Goal: Task Accomplishment & Management: Manage account settings

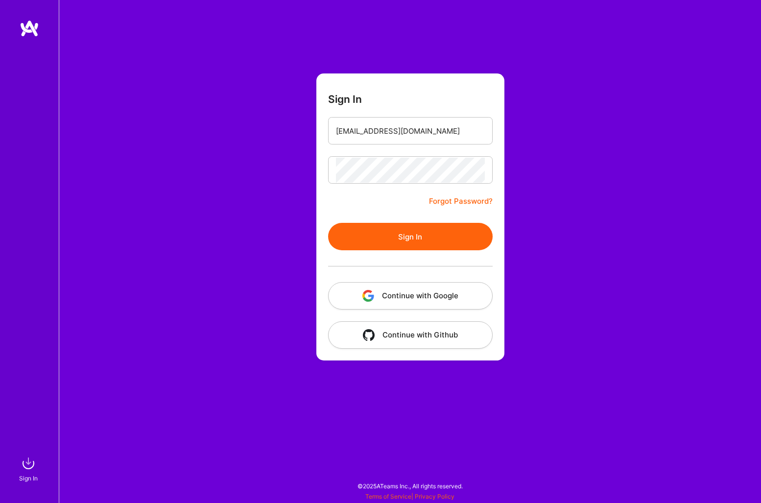
click at [357, 237] on button "Sign In" at bounding box center [410, 236] width 165 height 27
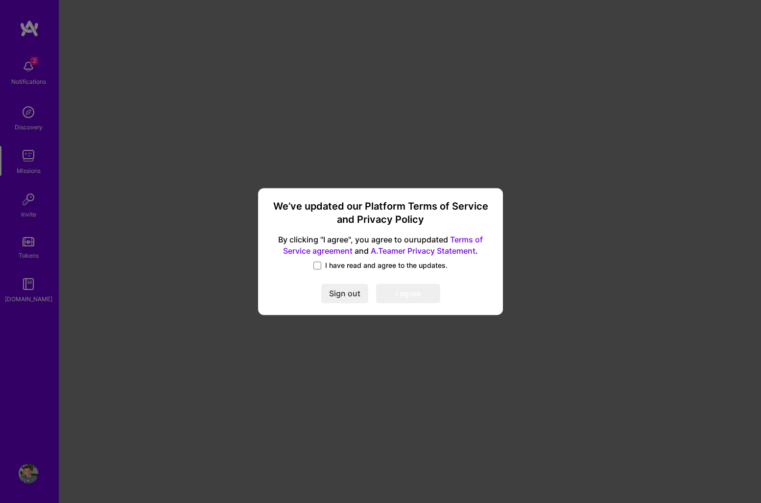
click at [383, 262] on span "I have read and agree to the updates." at bounding box center [386, 266] width 122 height 10
click at [0, 0] on input "I have read and agree to the updates." at bounding box center [0, 0] width 0 height 0
click at [400, 295] on button "I agree" at bounding box center [408, 294] width 64 height 20
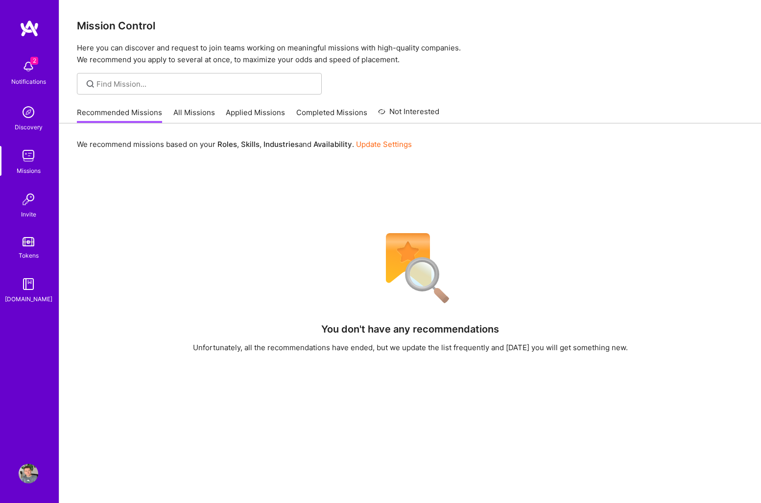
click at [192, 115] on link "All Missions" at bounding box center [194, 115] width 42 height 16
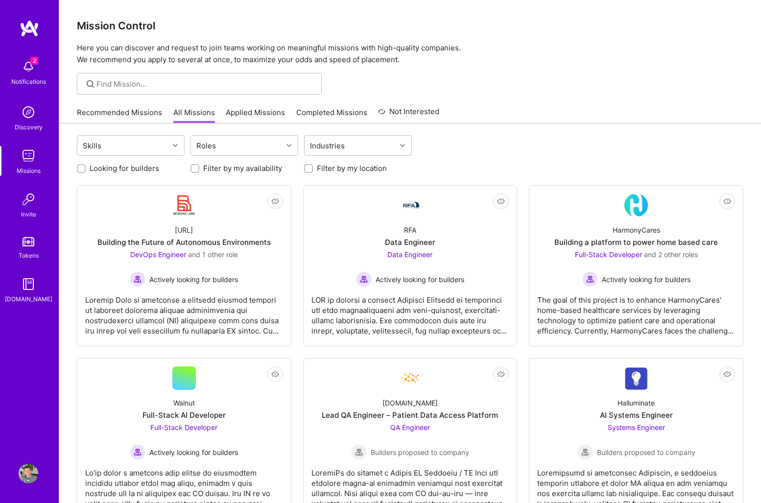
click at [40, 70] on div "2 Notifications" at bounding box center [28, 72] width 61 height 34
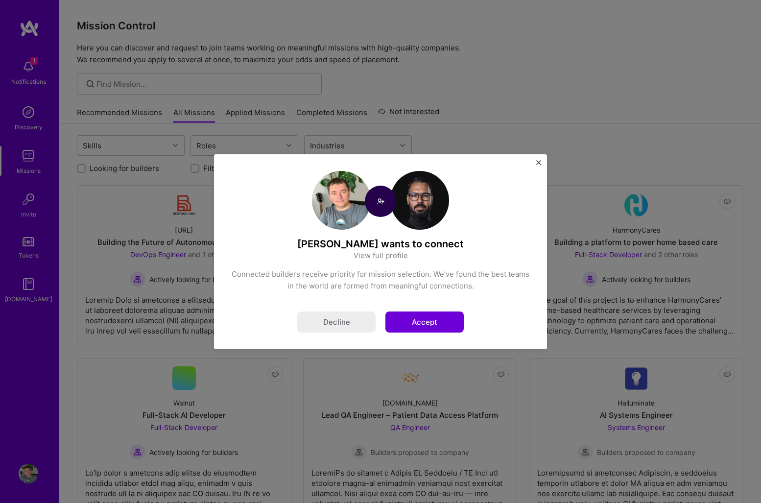
click at [420, 325] on button "Accept" at bounding box center [425, 322] width 78 height 21
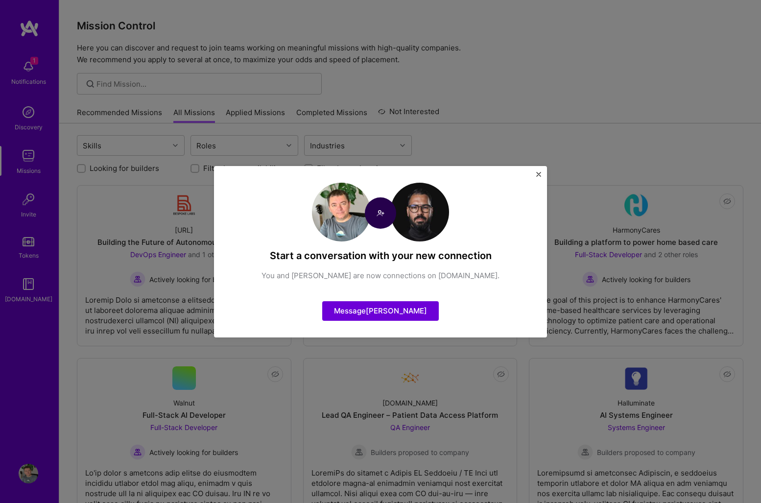
click at [539, 171] on div "Start a conversation with your new connection You and [PERSON_NAME] are now con…" at bounding box center [380, 251] width 333 height 171
click at [537, 174] on img "Close" at bounding box center [538, 174] width 5 height 5
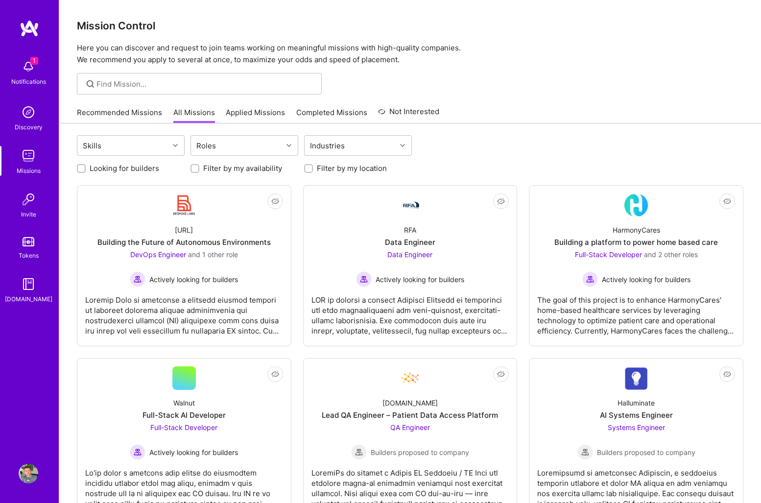
click at [24, 71] on img at bounding box center [29, 67] width 20 height 20
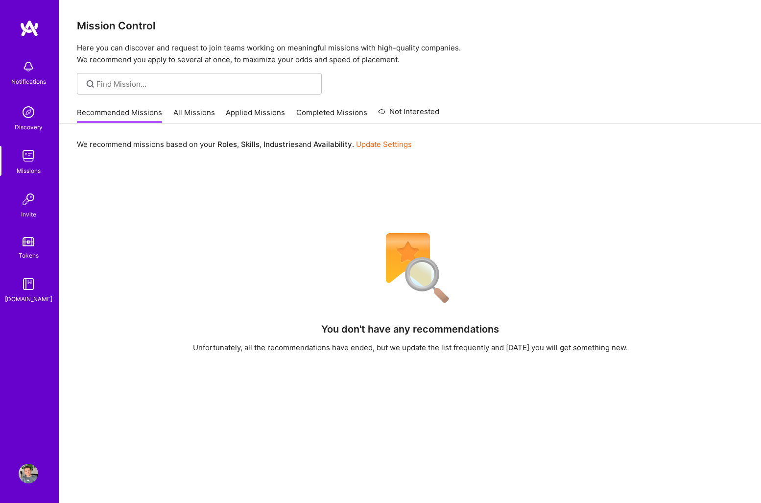
click at [28, 113] on img at bounding box center [29, 112] width 20 height 20
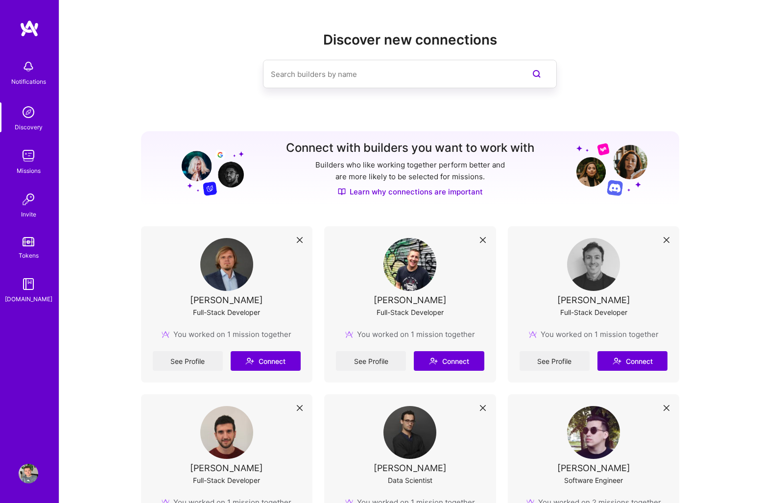
click at [26, 476] on img at bounding box center [29, 474] width 20 height 20
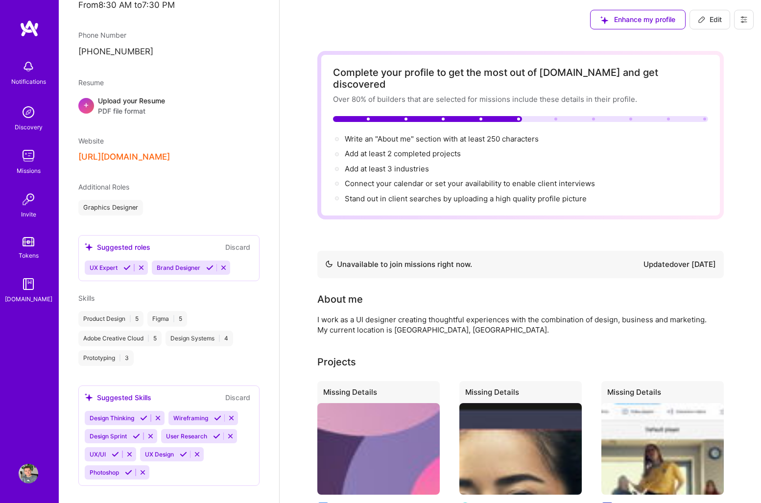
scroll to position [334, 0]
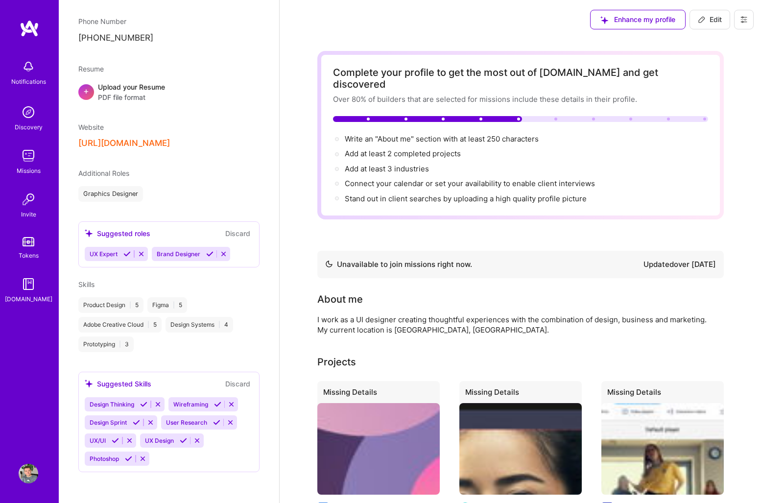
click at [127, 253] on icon at bounding box center [126, 253] width 7 height 7
click at [124, 306] on div "Product Design | 5" at bounding box center [110, 305] width 65 height 16
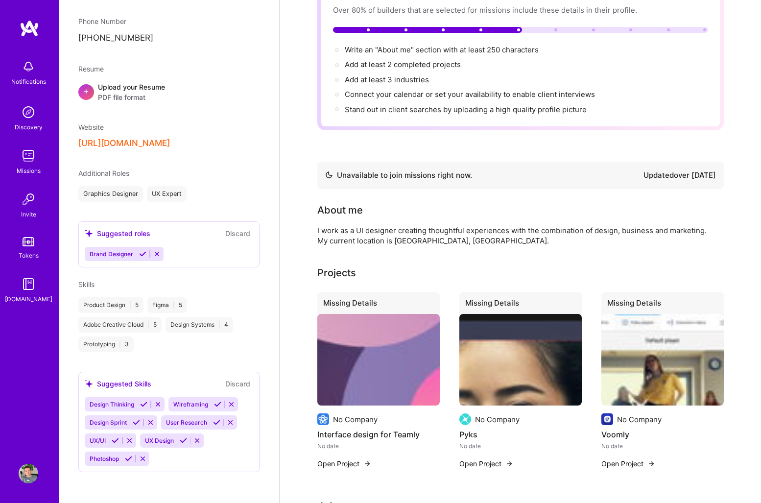
scroll to position [94, 0]
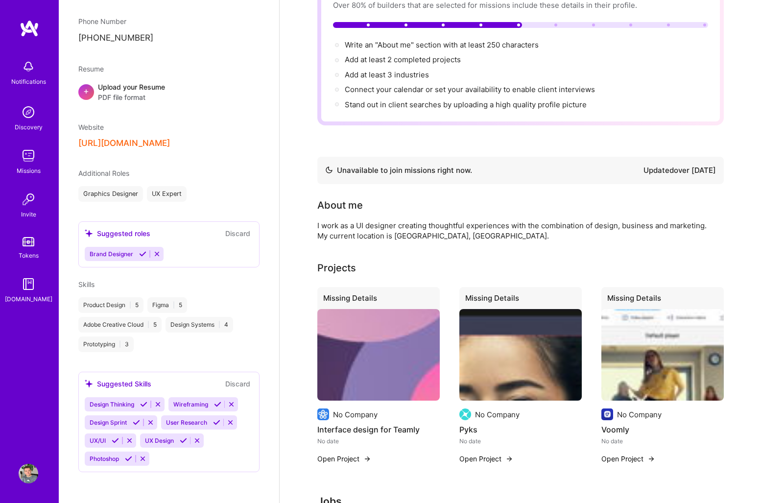
click at [218, 405] on icon at bounding box center [217, 404] width 7 height 7
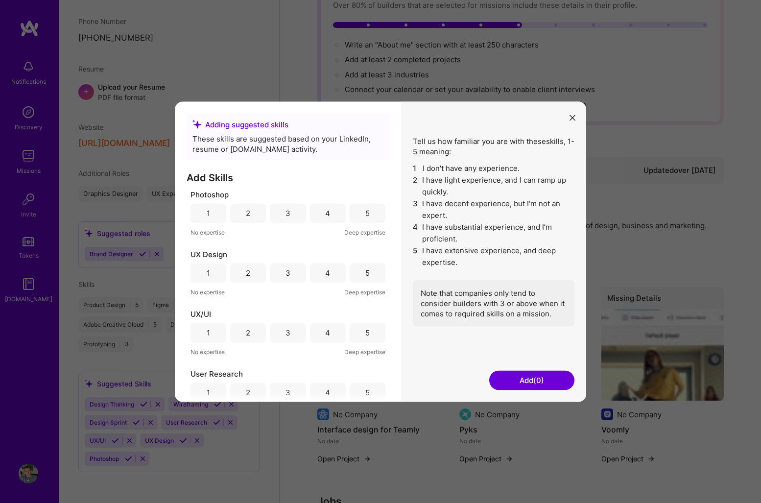
scroll to position [126, 0]
click at [361, 270] on div "5" at bounding box center [368, 269] width 36 height 20
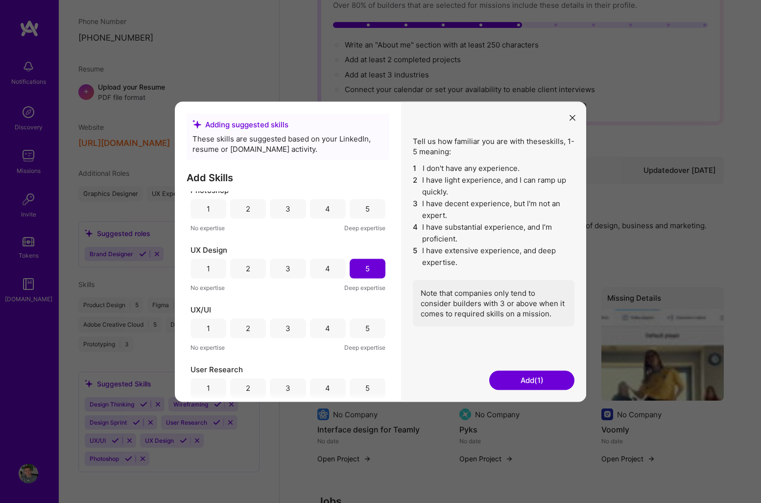
click at [367, 328] on div "5" at bounding box center [368, 328] width 36 height 20
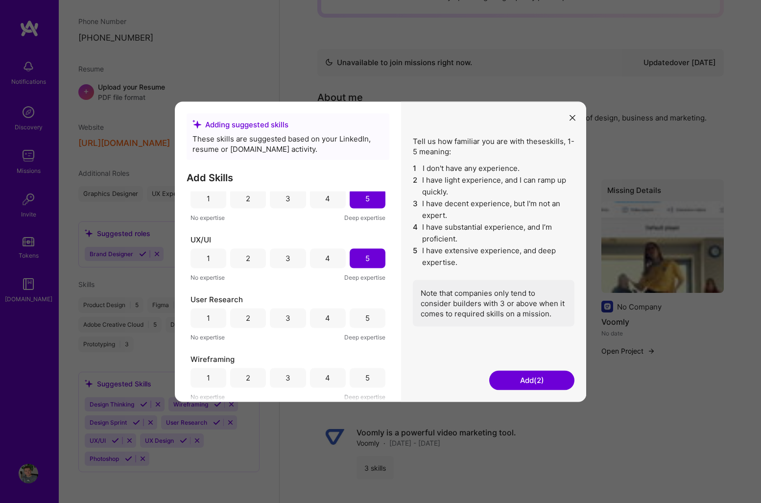
scroll to position [208, 0]
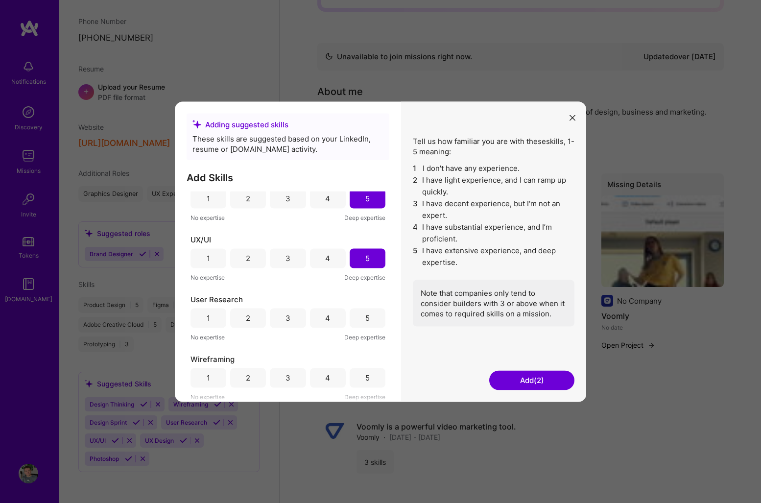
click at [510, 381] on button "Add (2)" at bounding box center [531, 380] width 85 height 20
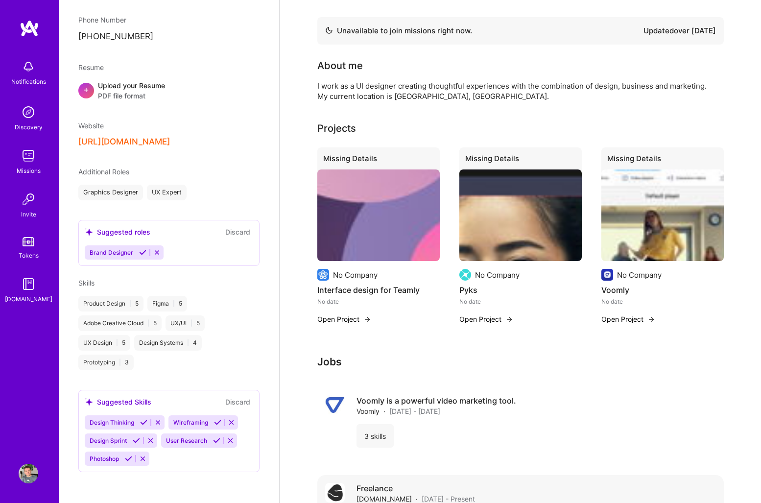
scroll to position [225, 0]
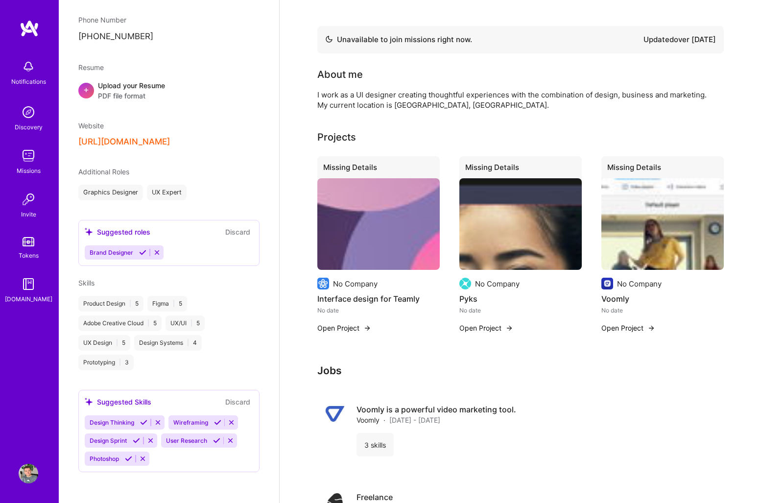
click at [401, 248] on img at bounding box center [378, 224] width 122 height 92
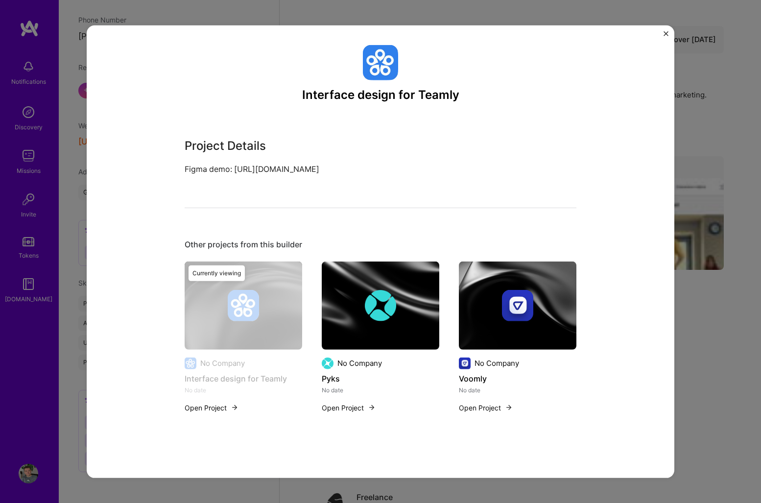
click at [217, 413] on button "Open Project" at bounding box center [212, 407] width 54 height 10
click at [668, 33] on img "Close" at bounding box center [666, 33] width 5 height 5
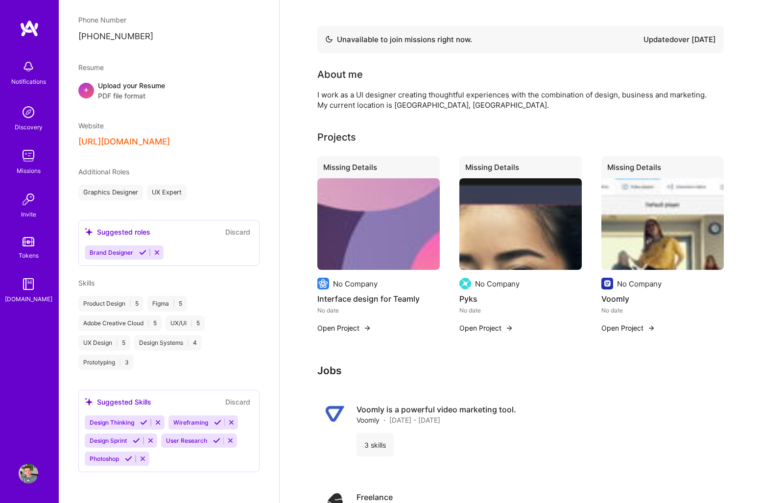
click at [30, 479] on img at bounding box center [29, 474] width 20 height 20
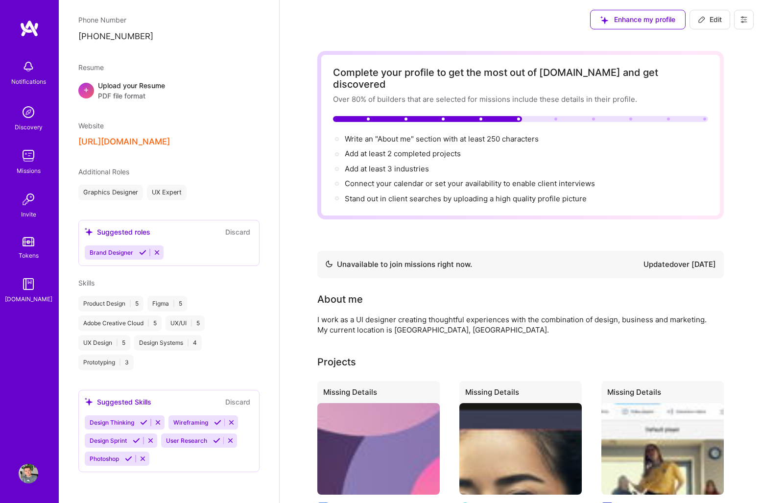
click at [707, 21] on span "Edit" at bounding box center [710, 20] width 24 height 10
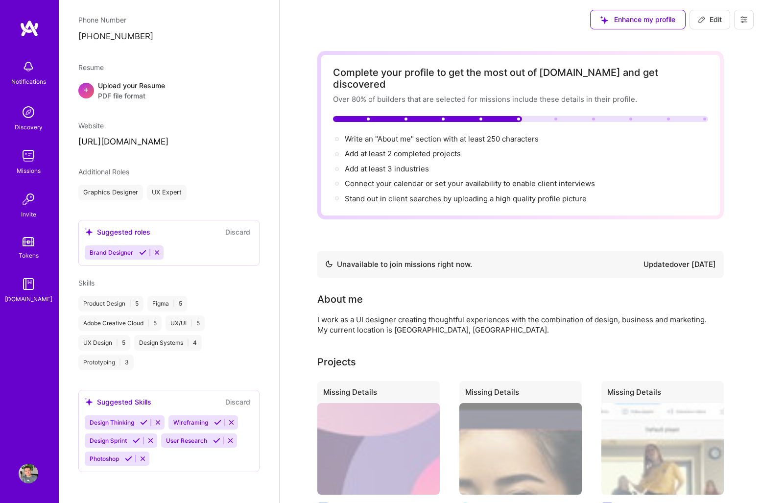
select select "ME"
select select "Not Available"
select select "1 Month"
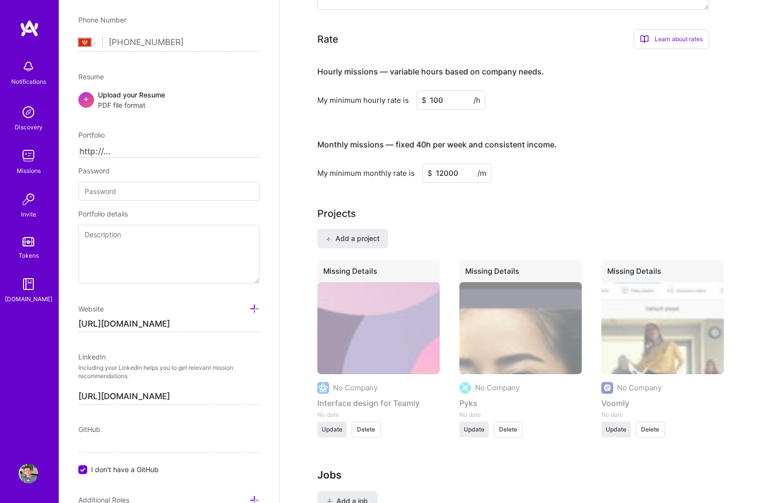
scroll to position [596, 0]
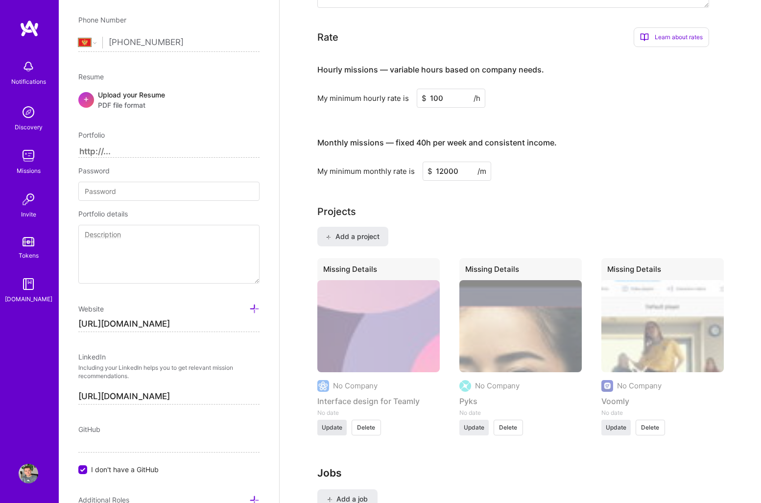
click at [339, 423] on span "Update" at bounding box center [332, 427] width 21 height 9
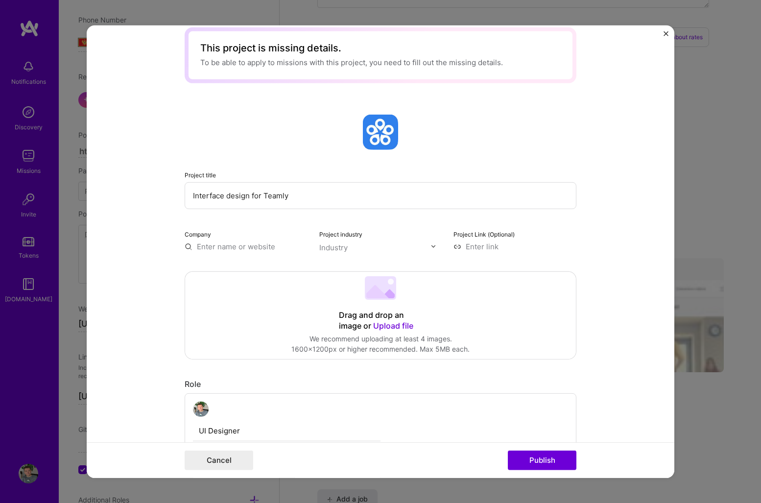
scroll to position [0, 0]
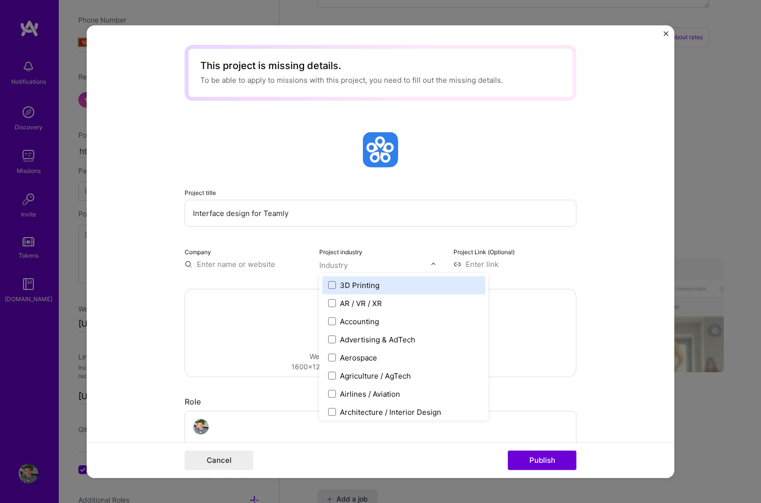
click at [345, 263] on div "Industry" at bounding box center [333, 265] width 28 height 10
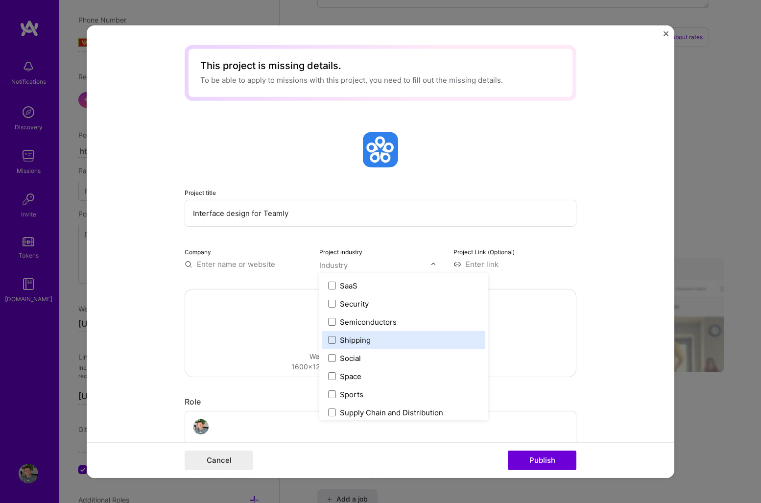
scroll to position [1956, 0]
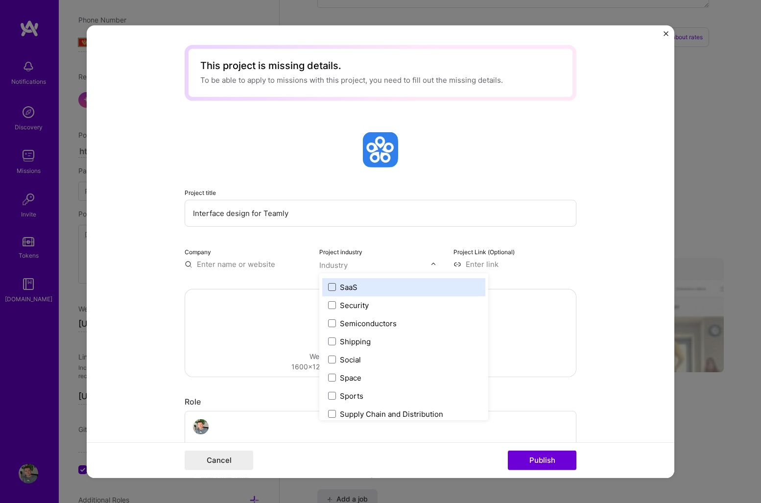
click at [333, 287] on span at bounding box center [332, 287] width 8 height 8
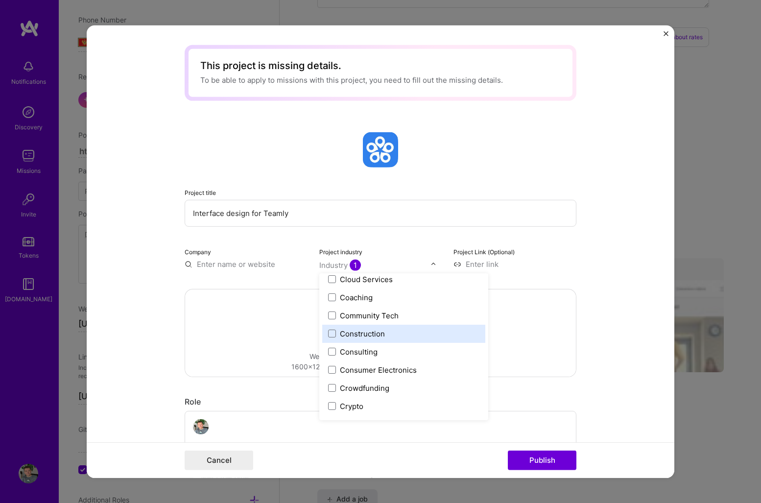
scroll to position [587, 0]
click at [330, 317] on span at bounding box center [332, 315] width 8 height 8
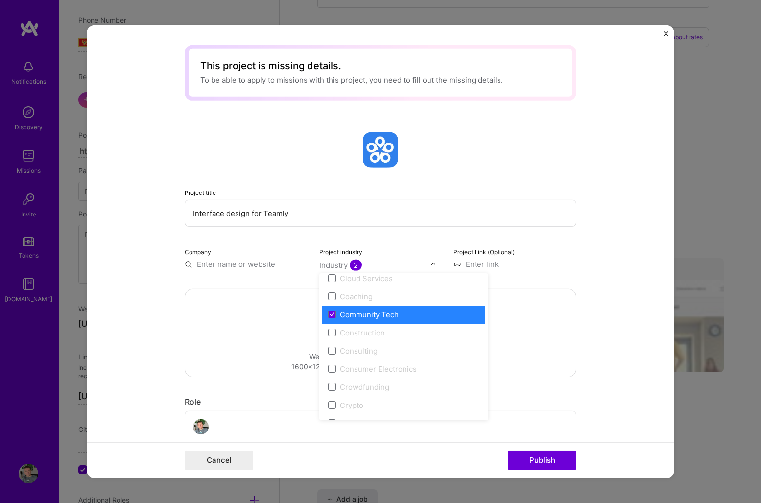
click at [619, 249] on form "This project is missing details. To be able to apply to missions with this proj…" at bounding box center [381, 251] width 588 height 453
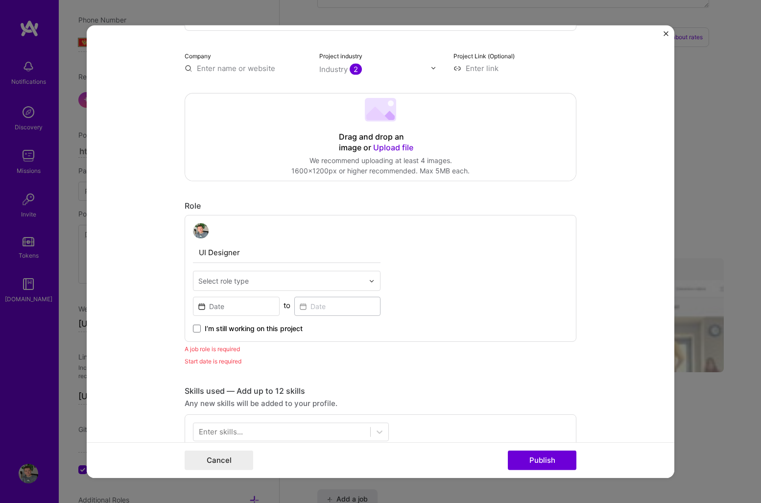
scroll to position [198, 0]
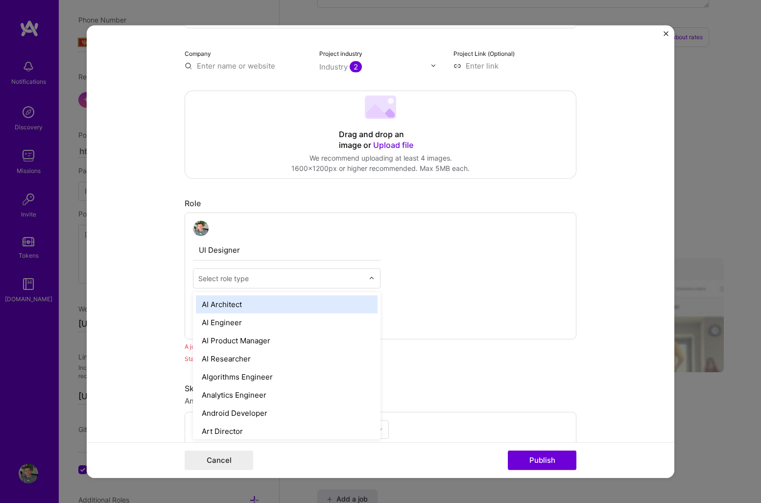
click at [341, 282] on input "text" at bounding box center [281, 278] width 166 height 10
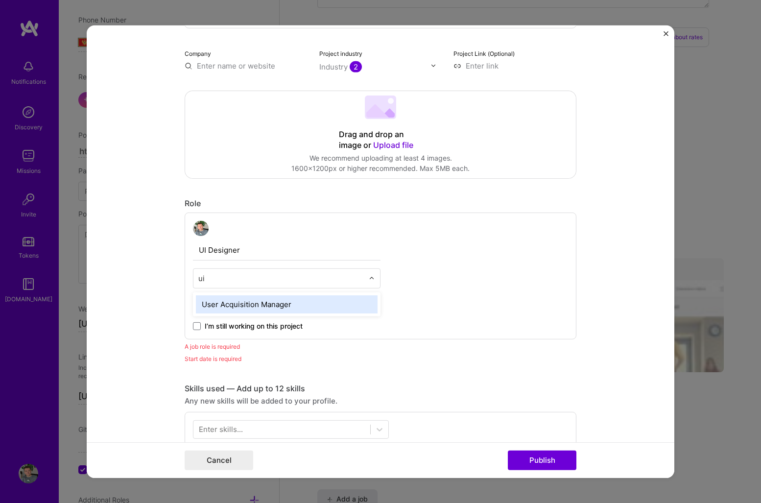
click at [312, 281] on input "ui" at bounding box center [281, 278] width 166 height 10
type input "u"
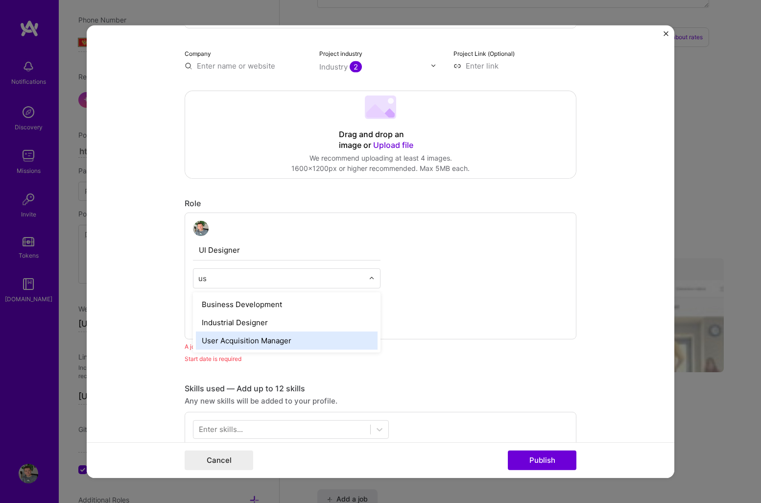
type input "u"
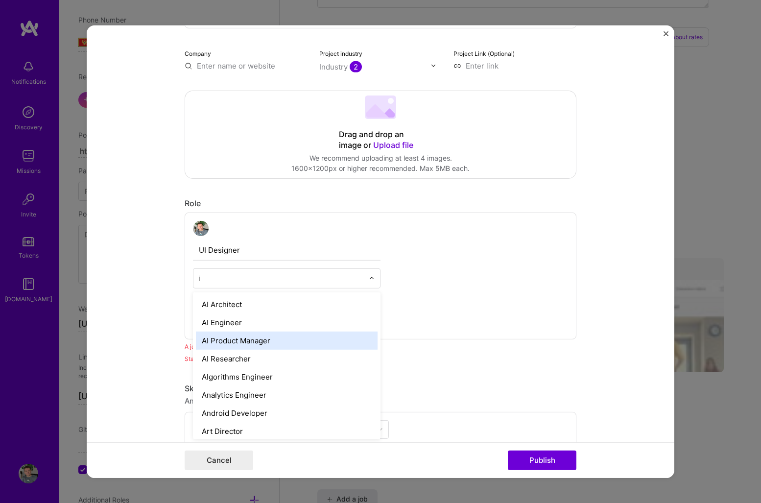
type input "i"
click at [493, 290] on div "UI Designer option AI Product Manager focused, 3 of 70. 51 results available fo…" at bounding box center [381, 275] width 392 height 127
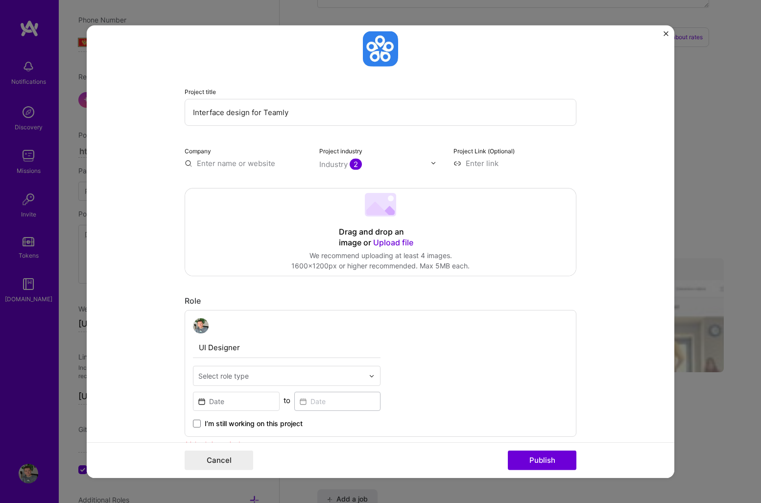
scroll to position [120, 0]
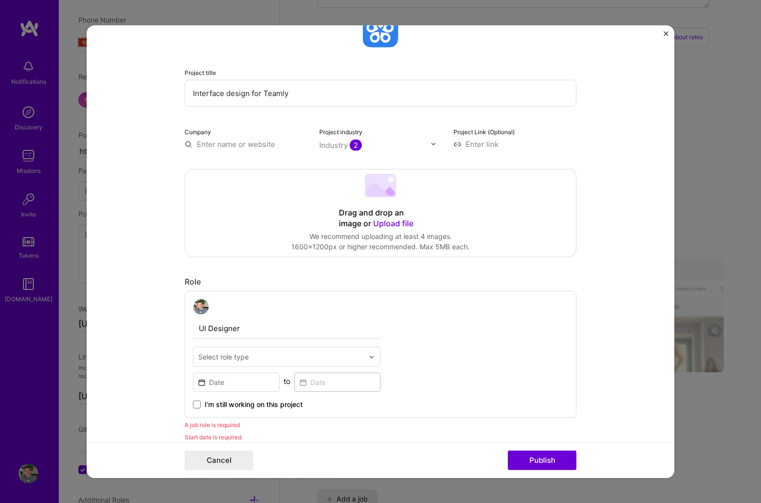
click at [407, 223] on span "Upload file" at bounding box center [393, 223] width 40 height 10
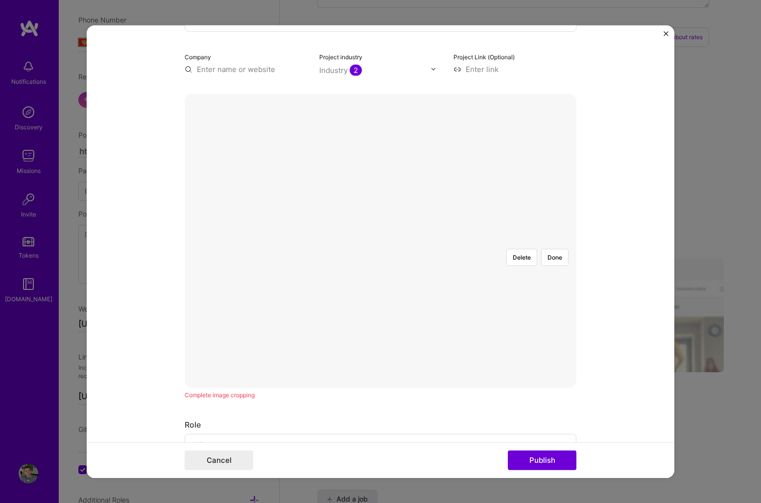
scroll to position [196, 0]
click at [560, 247] on button "Done" at bounding box center [554, 255] width 27 height 17
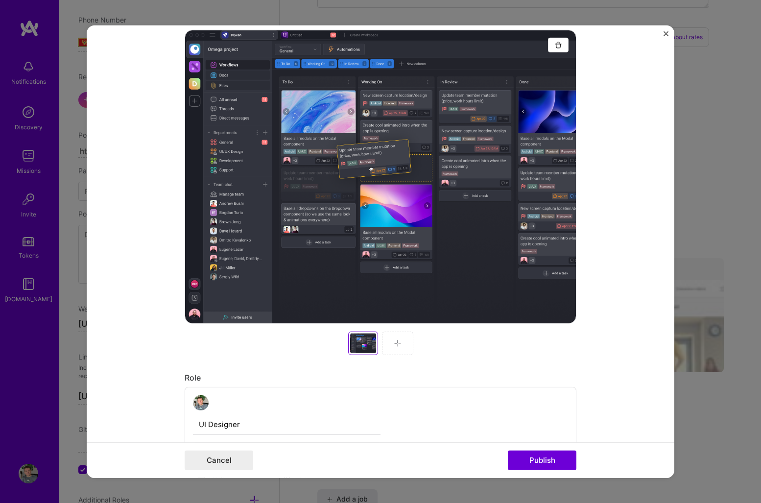
scroll to position [258, 0]
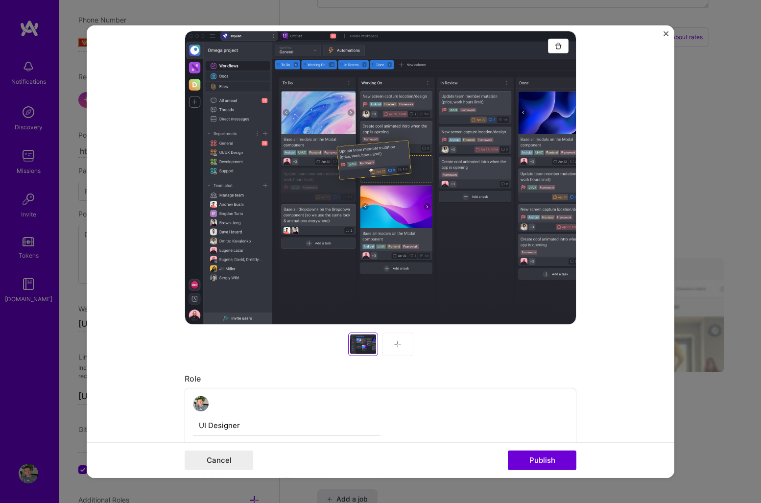
click at [403, 345] on div at bounding box center [397, 344] width 31 height 24
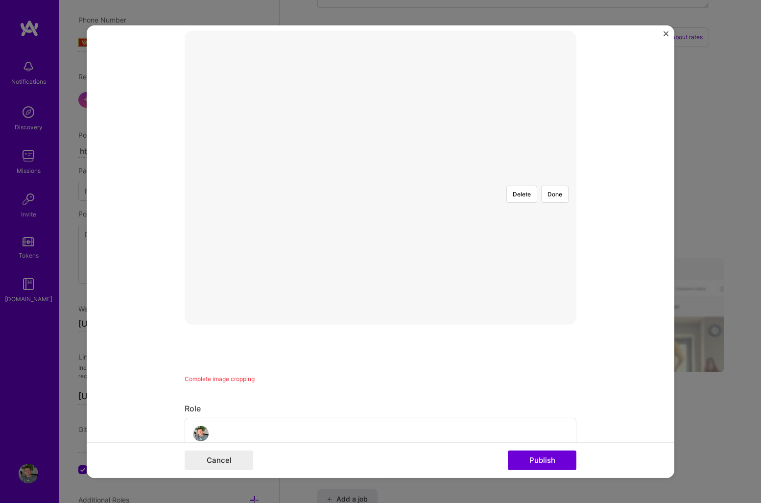
click at [448, 243] on div at bounding box center [547, 293] width 309 height 232
click at [457, 255] on div at bounding box center [552, 293] width 309 height 232
click at [562, 185] on button "Done" at bounding box center [554, 193] width 27 height 17
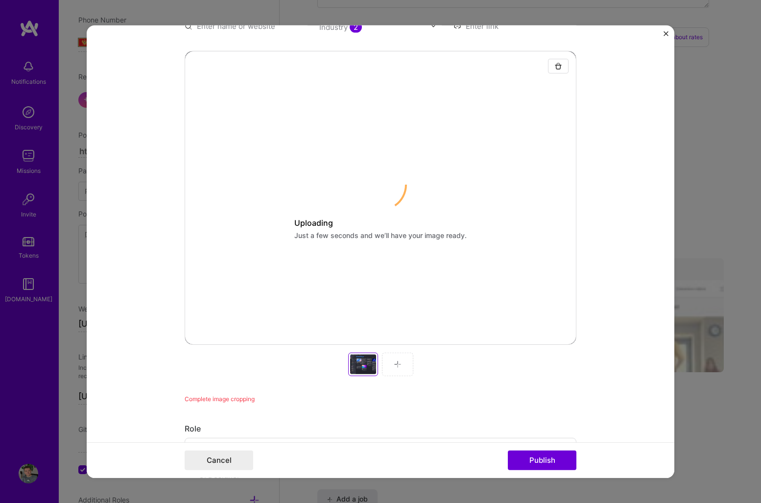
scroll to position [237, 0]
click at [417, 387] on div "Uploading Just a few seconds and we’ll have your image ready. Complete image cr…" at bounding box center [381, 228] width 392 height 353
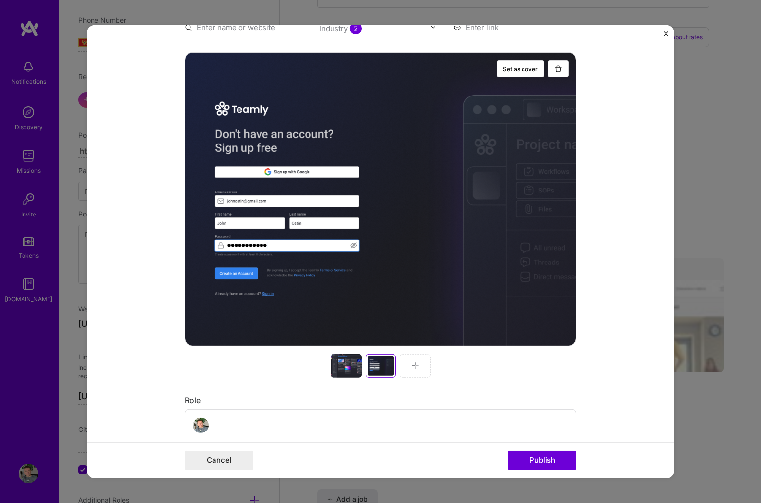
click at [411, 367] on div at bounding box center [415, 366] width 31 height 24
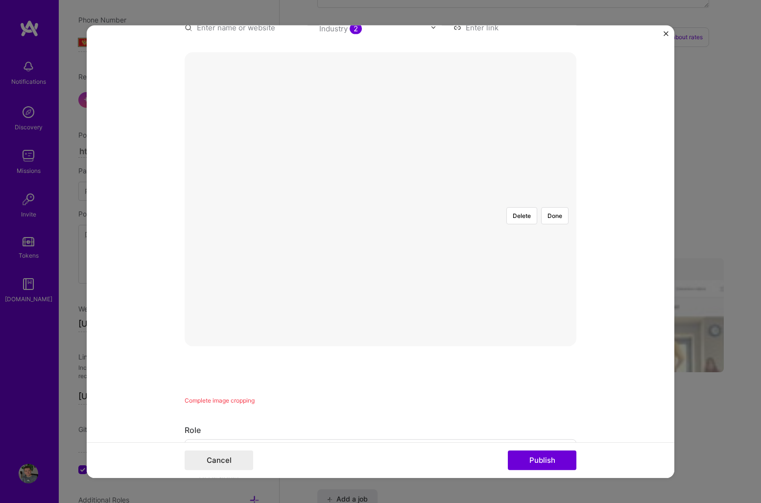
click at [445, 243] on div at bounding box center [536, 311] width 298 height 224
click at [464, 260] on div at bounding box center [551, 311] width 298 height 224
click at [515, 242] on div at bounding box center [616, 311] width 298 height 224
click at [761, 421] on div at bounding box center [762, 421] width 0 height 0
click at [519, 264] on div at bounding box center [615, 309] width 293 height 220
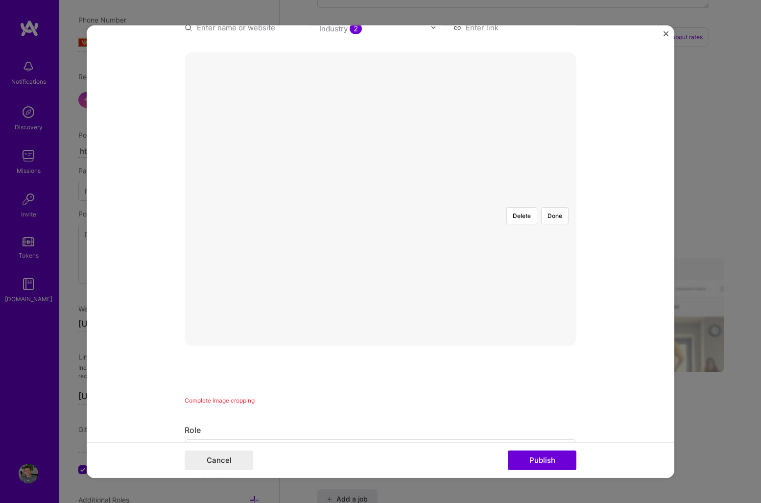
click at [562, 199] on div "Delete Done" at bounding box center [381, 199] width 392 height 0
click at [550, 207] on button "Done" at bounding box center [554, 215] width 27 height 17
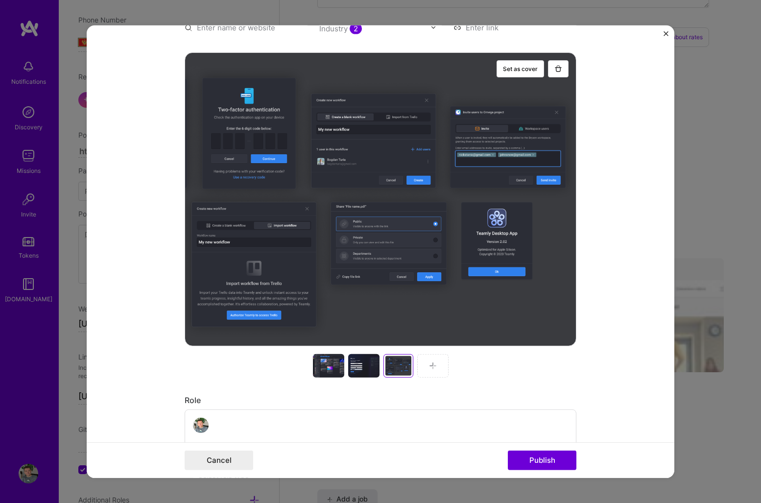
click at [346, 366] on div at bounding box center [363, 366] width 100 height 24
click at [427, 366] on div at bounding box center [432, 366] width 31 height 24
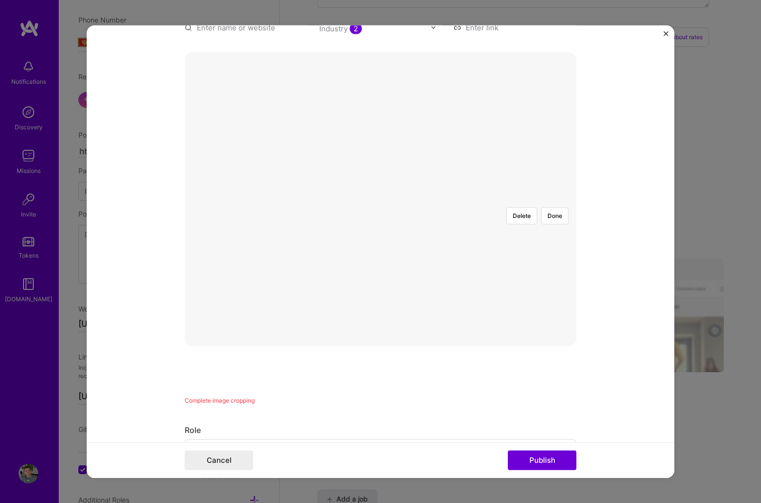
click at [450, 246] on div at bounding box center [580, 315] width 310 height 233
click at [567, 207] on button "Done" at bounding box center [554, 215] width 27 height 17
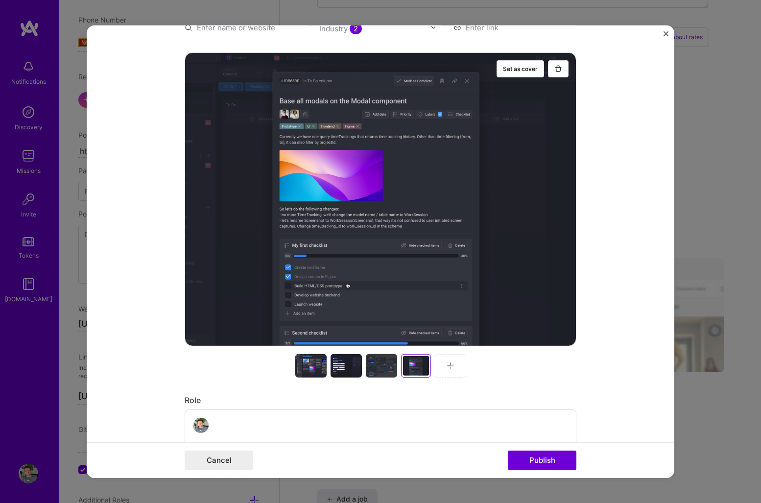
click at [381, 370] on div at bounding box center [381, 366] width 31 height 24
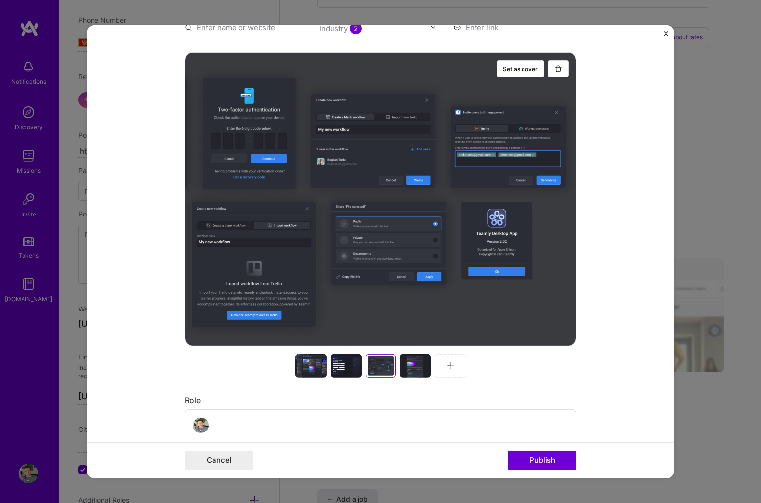
click at [339, 370] on div at bounding box center [346, 366] width 31 height 24
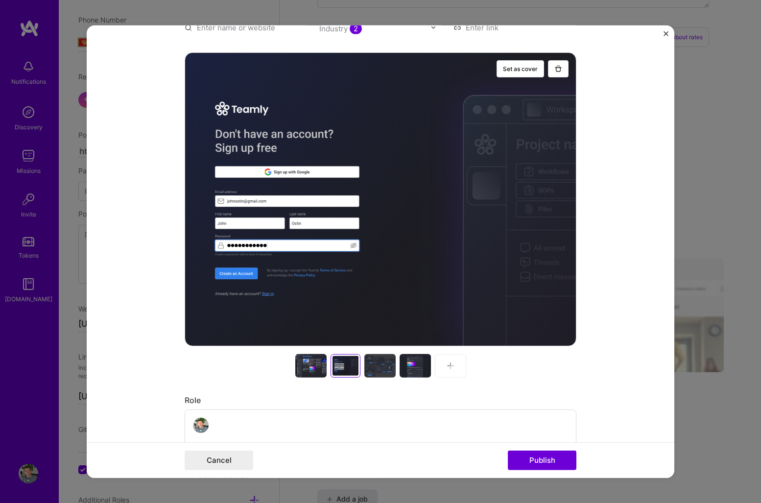
click at [313, 370] on div at bounding box center [310, 366] width 31 height 24
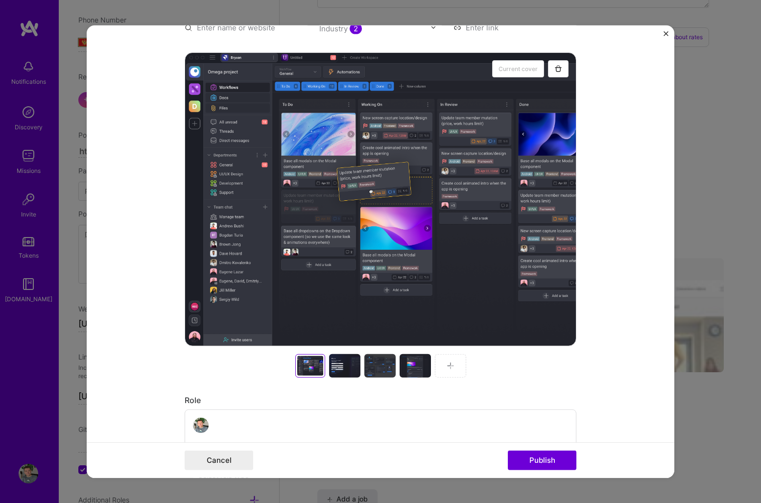
click at [414, 373] on div at bounding box center [415, 366] width 31 height 24
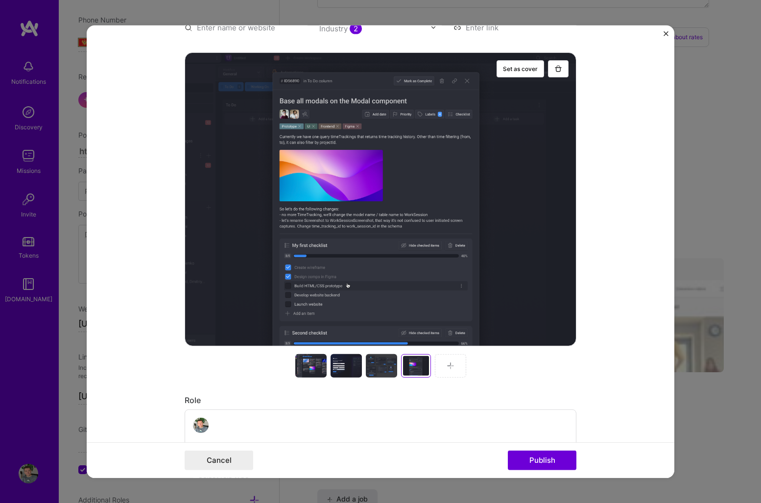
click at [445, 370] on div at bounding box center [450, 366] width 31 height 24
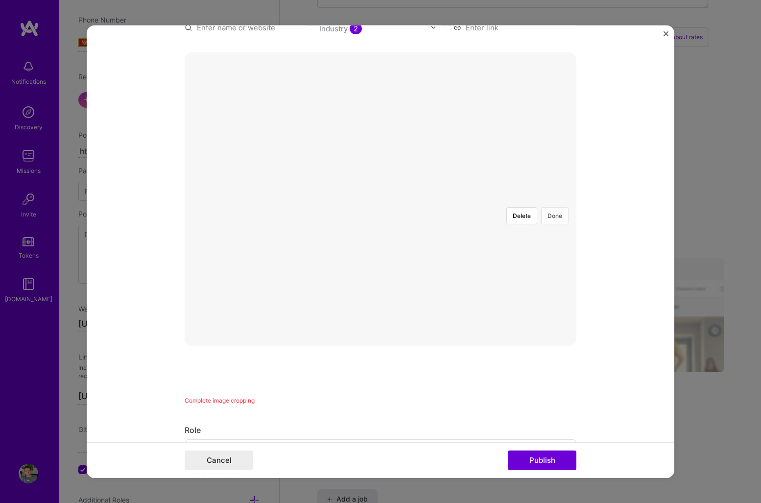
click at [556, 207] on button "Done" at bounding box center [554, 215] width 27 height 17
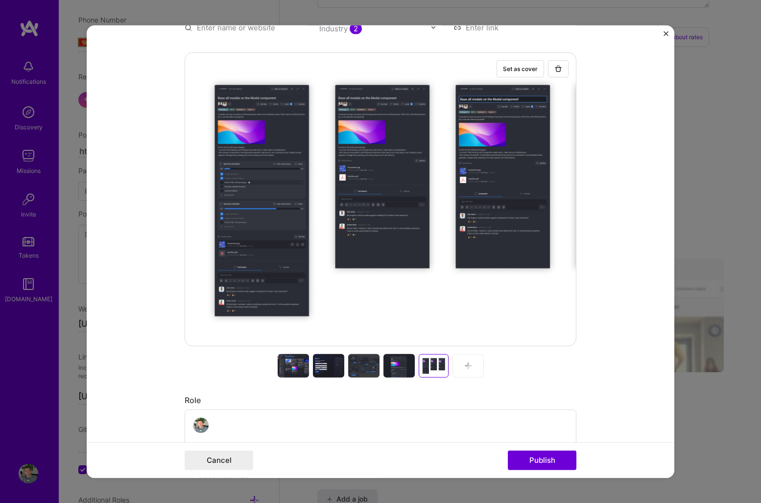
click at [453, 368] on div at bounding box center [468, 366] width 31 height 24
click at [469, 371] on div at bounding box center [468, 366] width 31 height 24
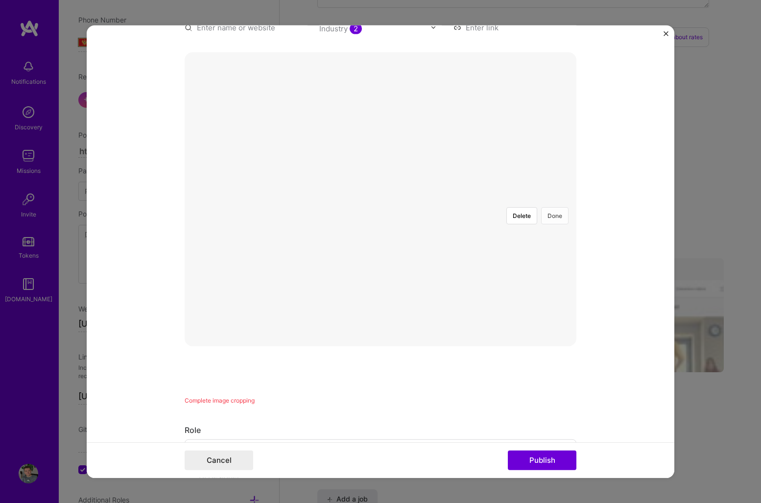
click at [559, 207] on button "Done" at bounding box center [554, 215] width 27 height 17
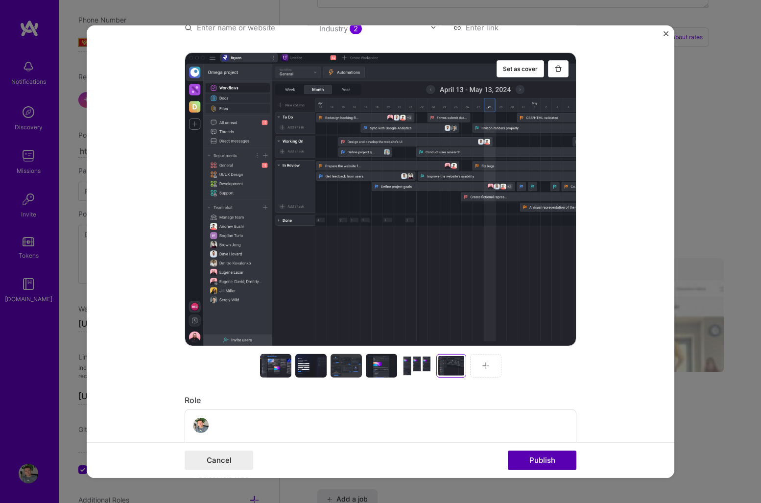
click at [535, 458] on button "Publish" at bounding box center [542, 461] width 69 height 20
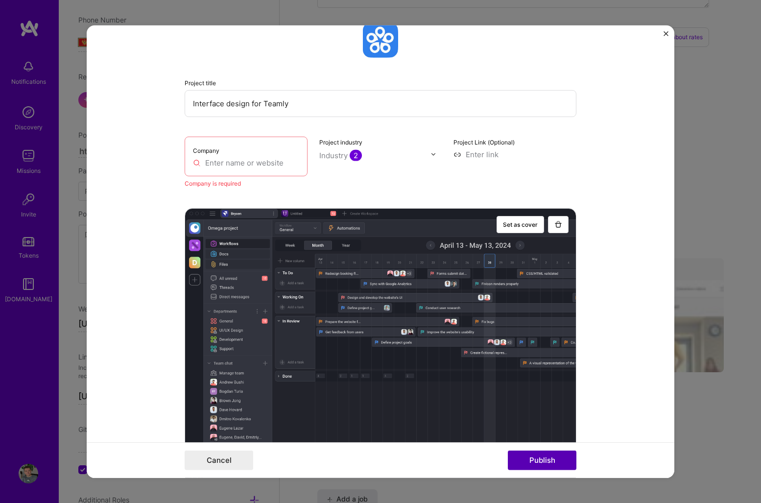
scroll to position [107, 0]
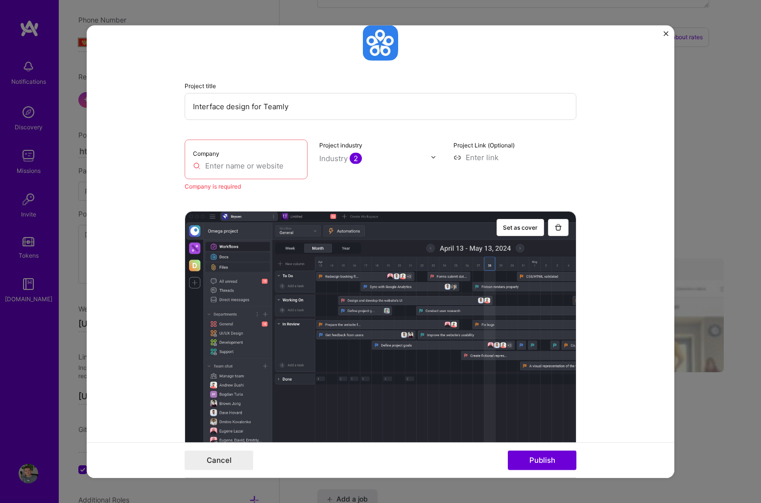
click at [281, 168] on input "text" at bounding box center [246, 165] width 106 height 10
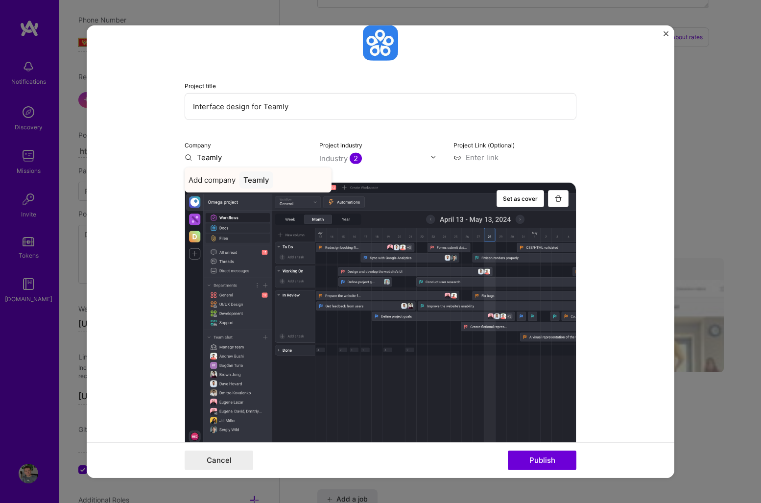
type input "Teamly"
click at [270, 180] on div "Teamly" at bounding box center [257, 179] width 34 height 17
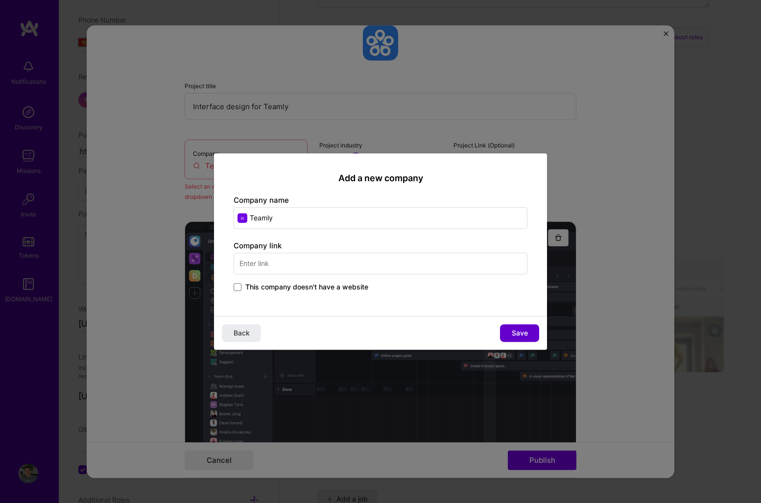
click at [525, 335] on span "Save" at bounding box center [520, 333] width 16 height 10
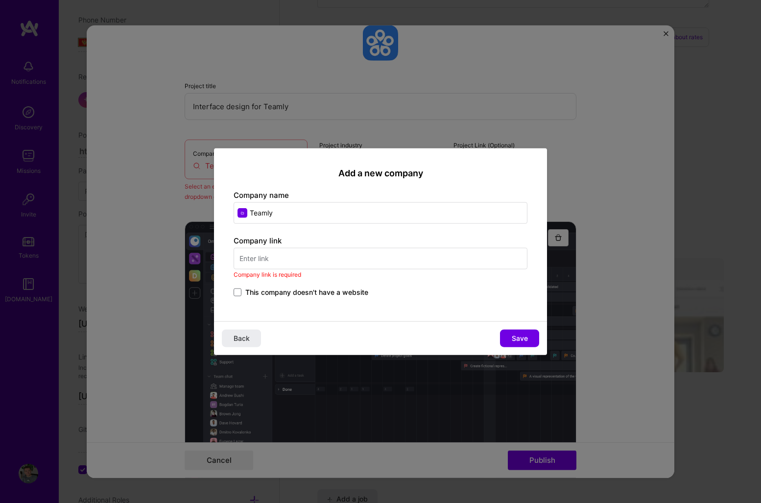
click at [456, 265] on input "text" at bounding box center [381, 259] width 294 height 22
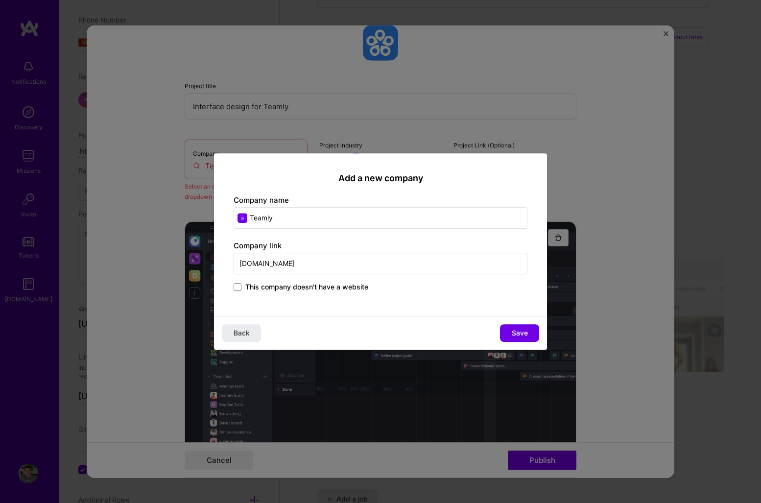
type input "[DOMAIN_NAME]"
click at [350, 287] on span "This company doesn't have a website" at bounding box center [306, 287] width 123 height 10
click at [0, 0] on input "This company doesn't have a website" at bounding box center [0, 0] width 0 height 0
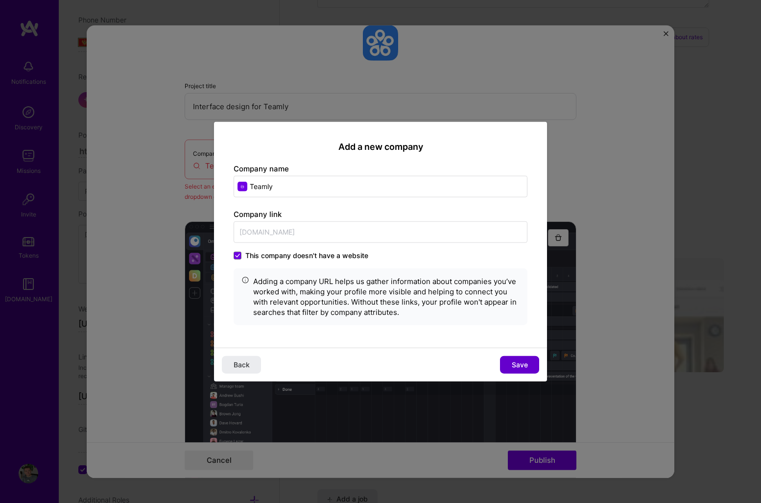
click at [519, 364] on span "Save" at bounding box center [520, 365] width 16 height 10
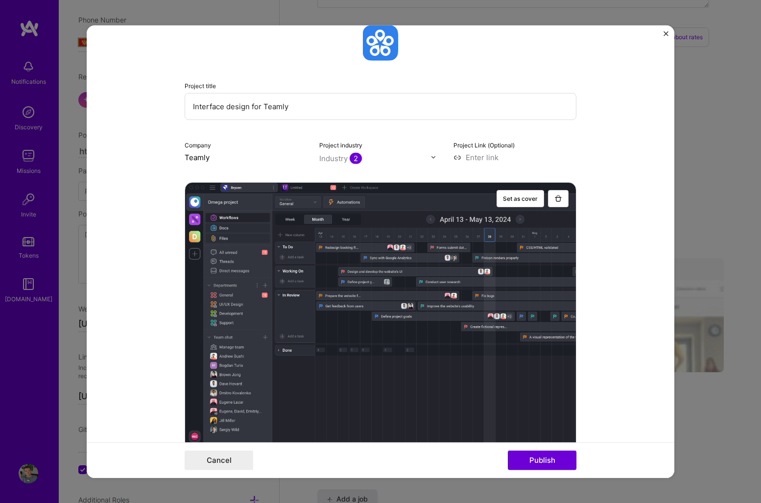
scroll to position [117, 0]
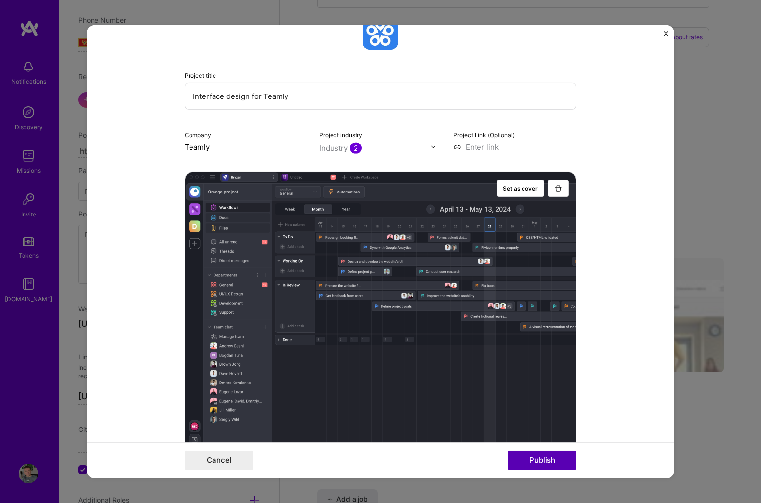
click at [559, 462] on button "Publish" at bounding box center [542, 461] width 69 height 20
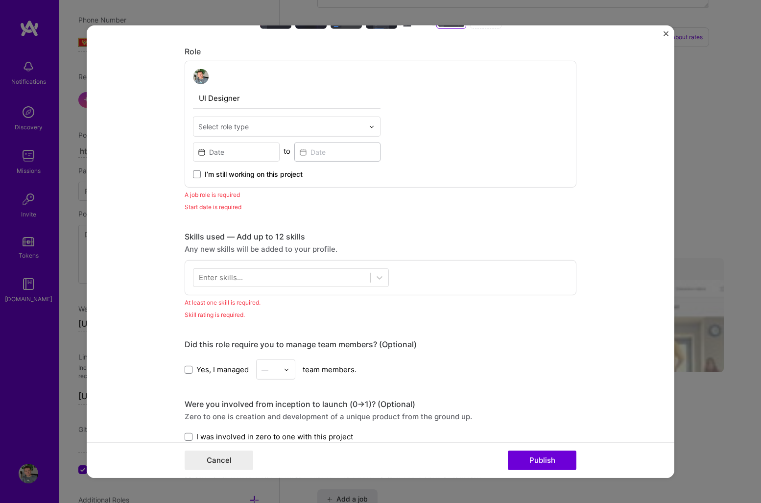
scroll to position [584, 0]
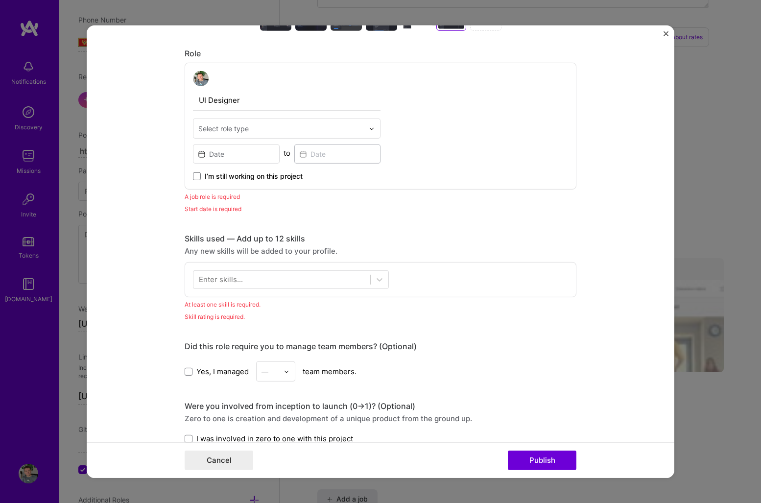
click at [255, 133] on input "text" at bounding box center [281, 128] width 166 height 10
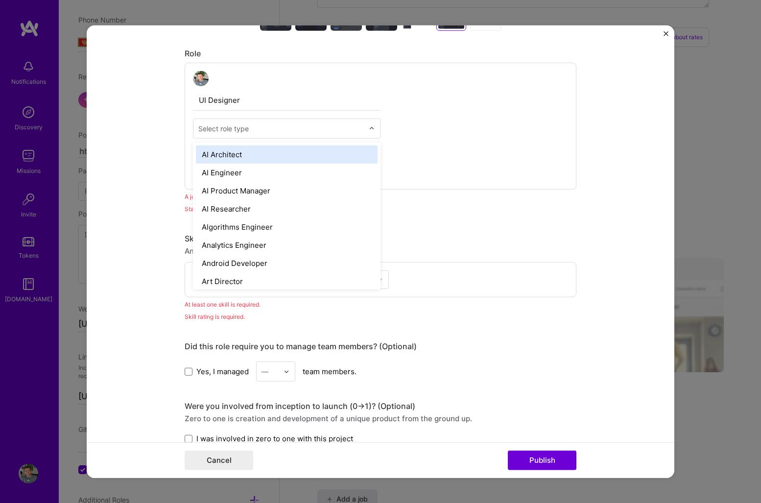
click at [257, 99] on input "UI Designer" at bounding box center [287, 100] width 188 height 21
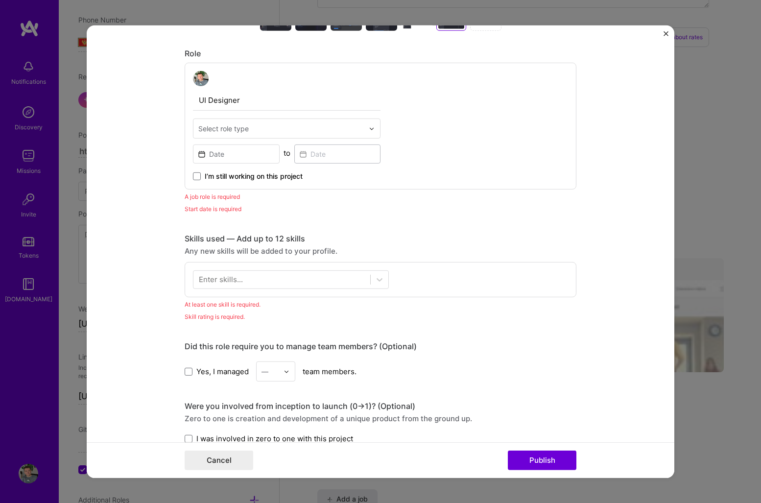
click at [261, 122] on div "Select role type" at bounding box center [281, 128] width 175 height 19
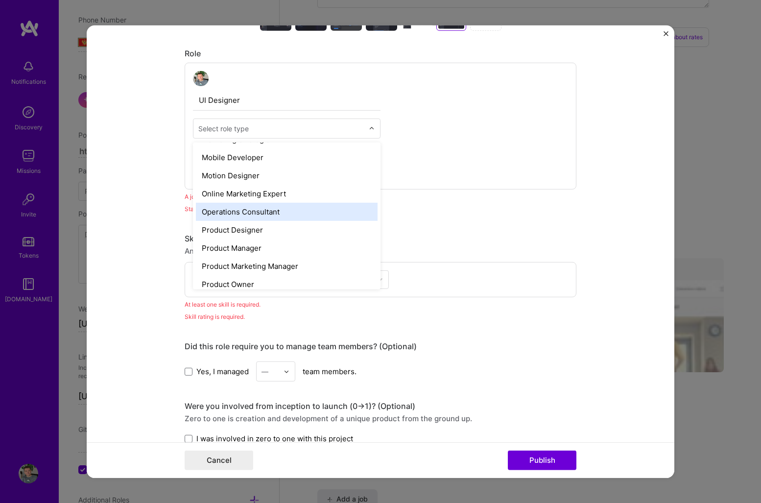
scroll to position [814, 0]
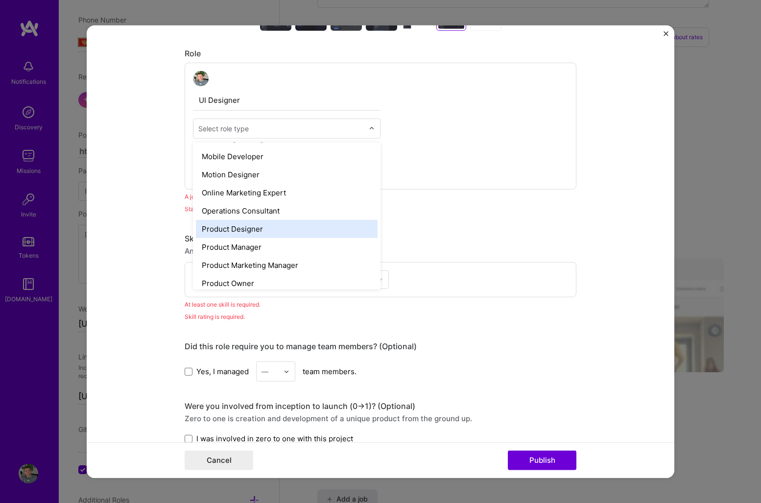
click at [304, 233] on div "Product Designer" at bounding box center [287, 229] width 182 height 18
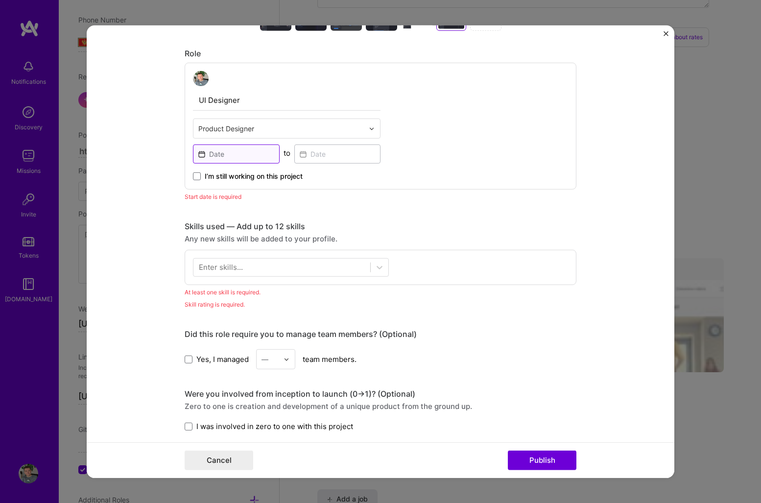
click at [253, 155] on input at bounding box center [236, 154] width 87 height 19
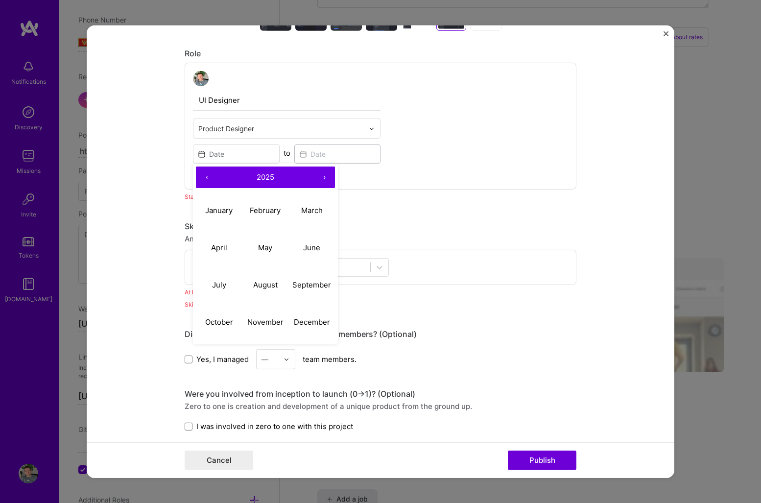
click at [207, 176] on button "‹" at bounding box center [207, 178] width 22 height 22
click at [306, 208] on abbr "March" at bounding box center [312, 210] width 22 height 9
type input "[DATE]"
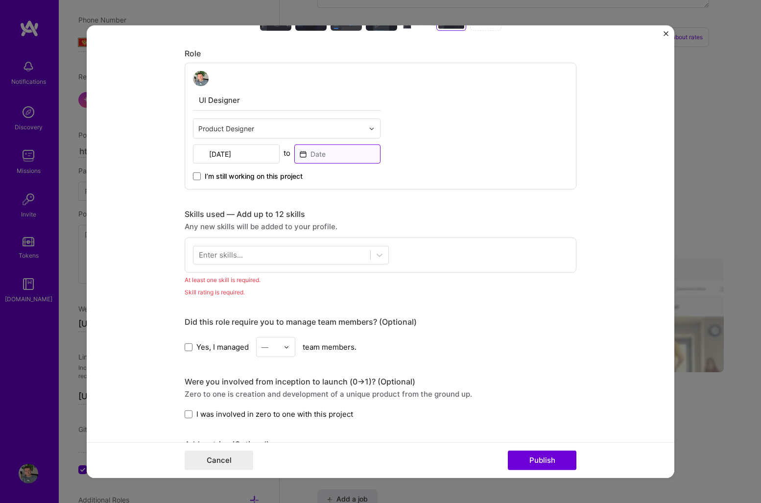
click at [343, 156] on input at bounding box center [337, 154] width 87 height 19
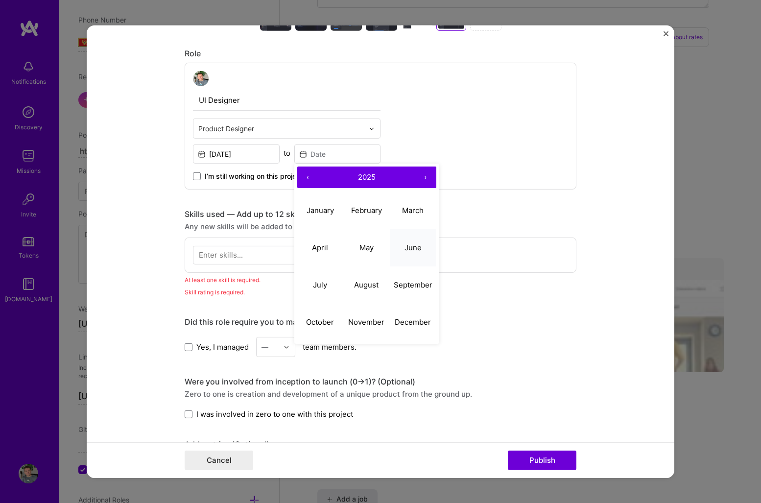
click at [419, 242] on button "June" at bounding box center [413, 247] width 47 height 37
type input "[DATE]"
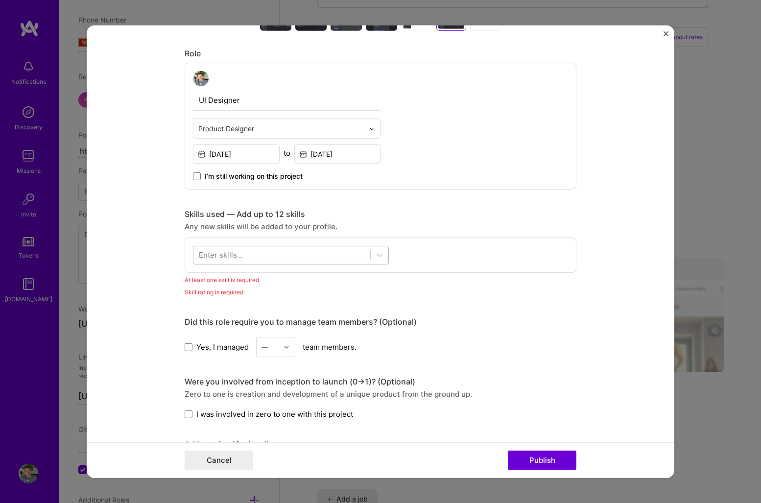
click at [310, 258] on div at bounding box center [282, 255] width 177 height 16
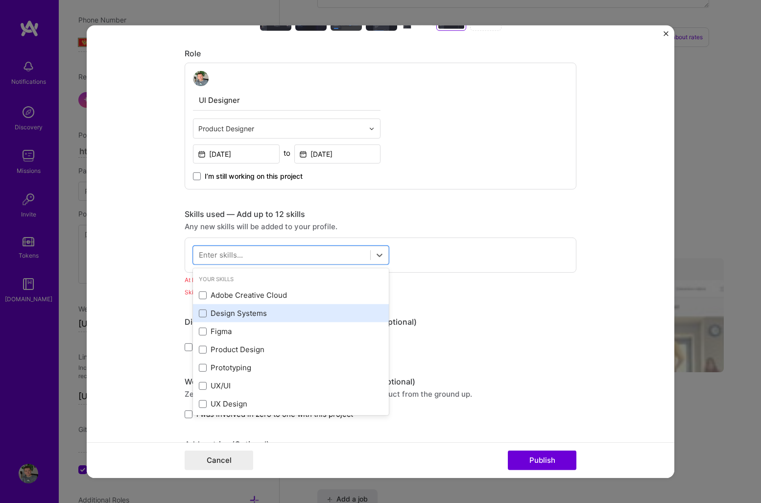
click at [264, 312] on div "Design Systems" at bounding box center [291, 313] width 184 height 10
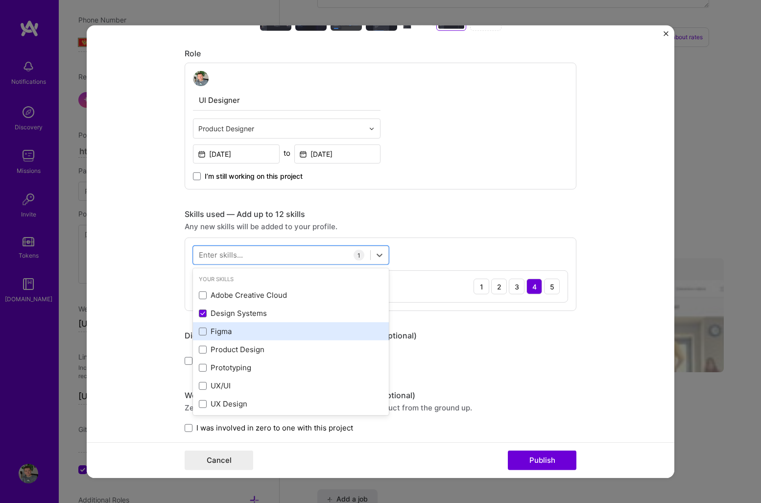
click at [225, 333] on div "Figma" at bounding box center [291, 331] width 184 height 10
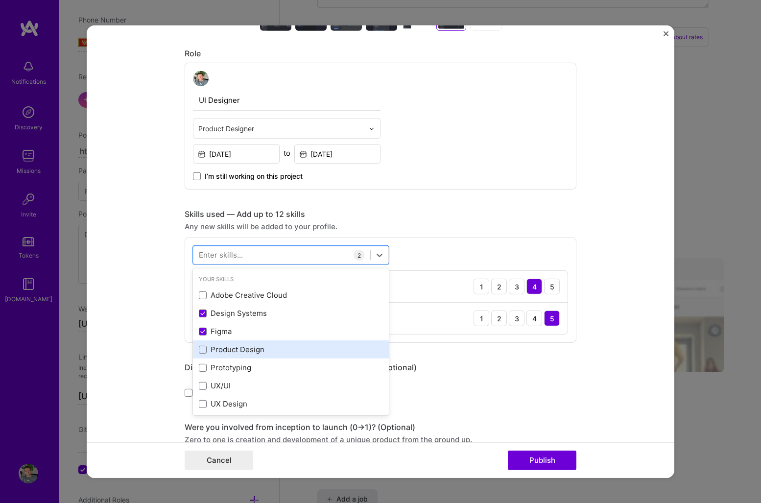
click at [240, 348] on div "Product Design" at bounding box center [291, 349] width 184 height 10
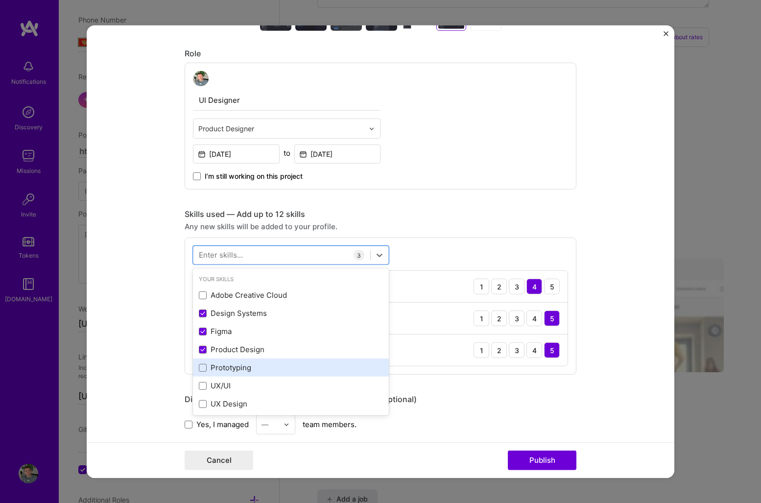
click at [240, 368] on div "Prototyping" at bounding box center [291, 368] width 184 height 10
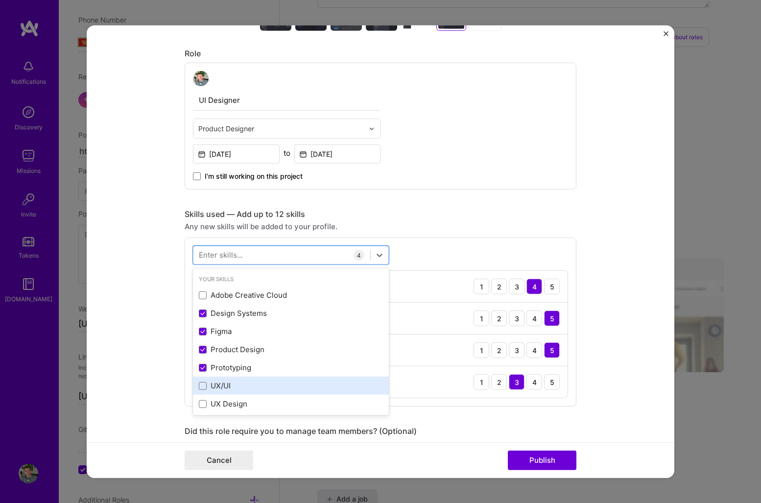
click at [222, 385] on div "UX/UI" at bounding box center [291, 386] width 184 height 10
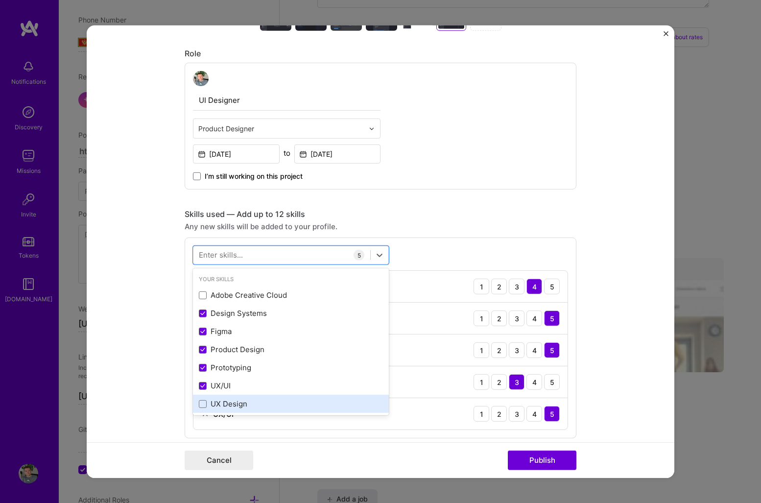
click at [230, 404] on div "UX Design" at bounding box center [291, 404] width 184 height 10
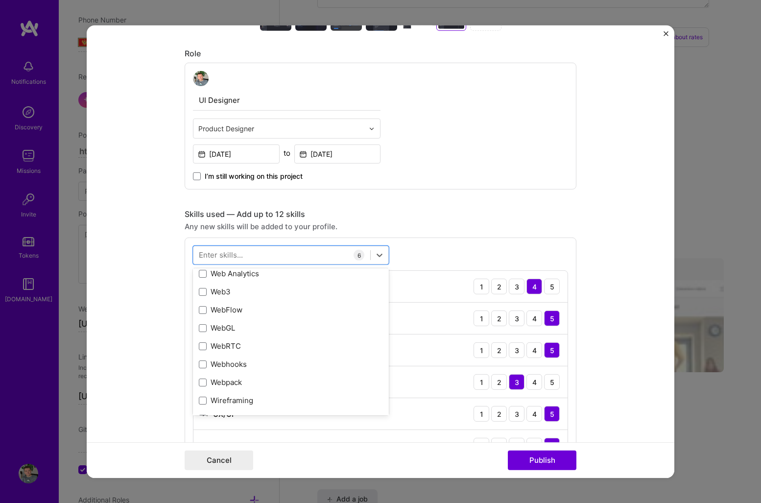
scroll to position [6478, 0]
click at [202, 312] on span at bounding box center [203, 308] width 8 height 8
click at [0, 0] on input "checkbox" at bounding box center [0, 0] width 0 height 0
click at [418, 255] on div "option WebFlow, selected. option Zepelin focused, 0 of 2. 378 results available…" at bounding box center [381, 370] width 392 height 265
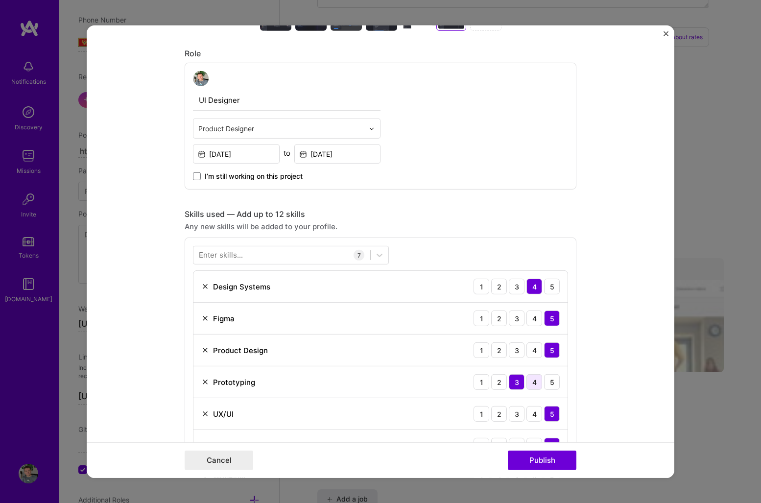
click at [531, 386] on div "4" at bounding box center [535, 382] width 16 height 16
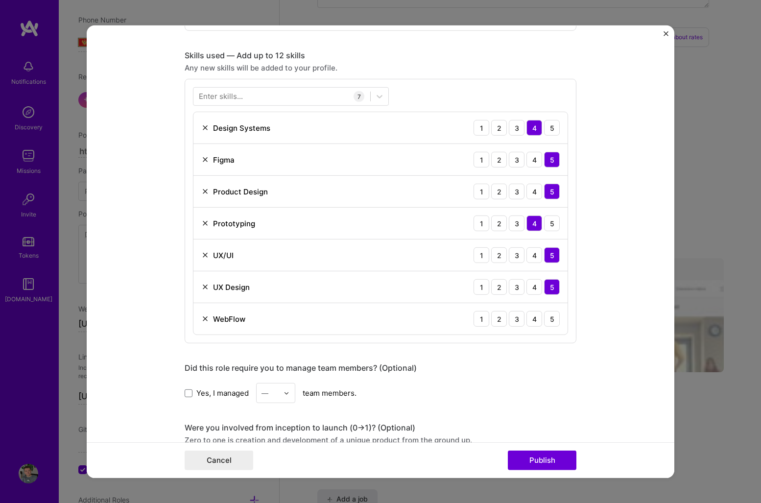
scroll to position [746, 0]
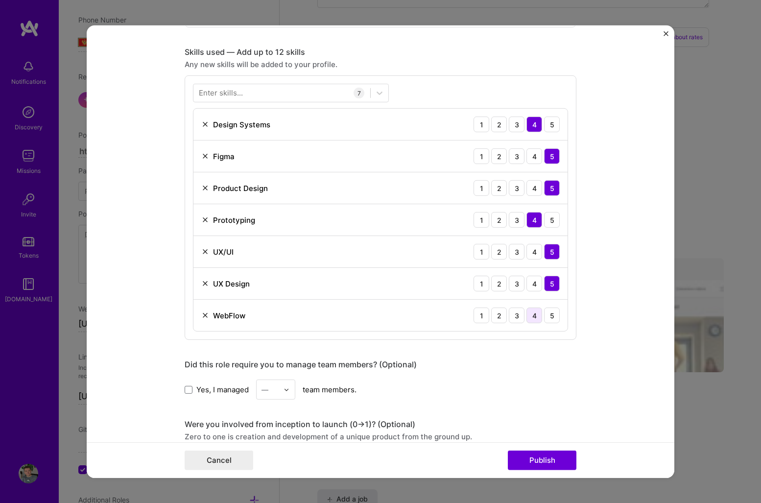
click at [533, 319] on div "4" at bounding box center [535, 316] width 16 height 16
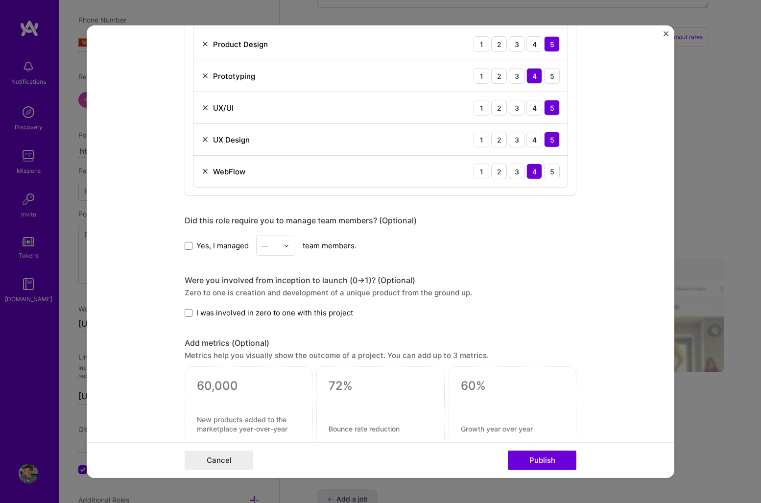
scroll to position [917, 0]
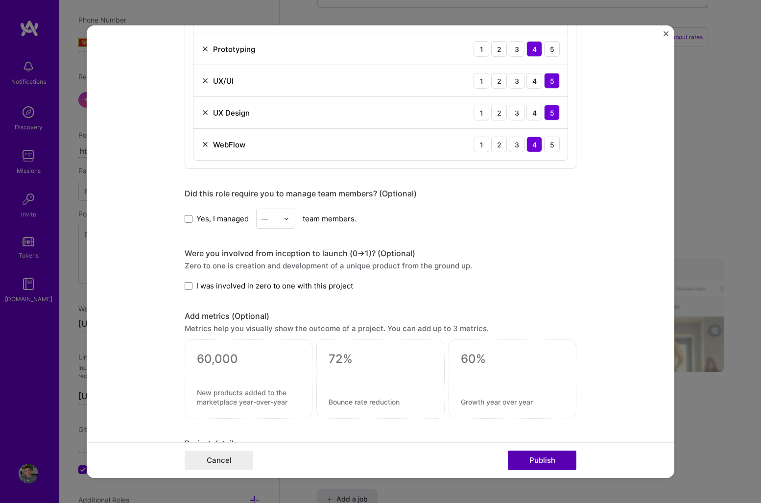
click at [538, 465] on button "Publish" at bounding box center [542, 461] width 69 height 20
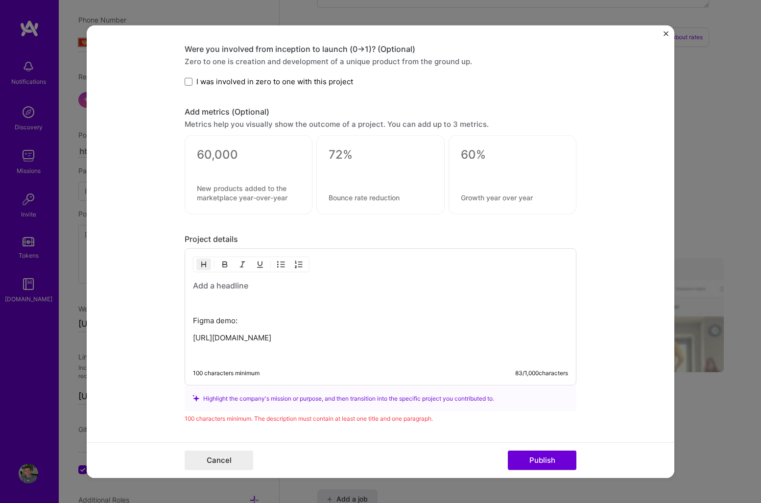
scroll to position [1126, 0]
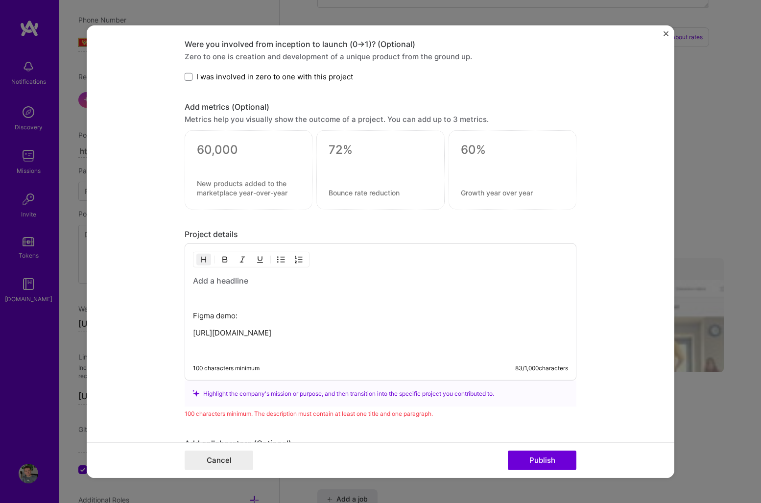
click at [218, 281] on h3 at bounding box center [380, 280] width 375 height 11
drag, startPoint x: 195, startPoint y: 282, endPoint x: 487, endPoint y: 348, distance: 299.9
click at [487, 348] on div "Figma demo: [URL][DOMAIN_NAME]" at bounding box center [380, 315] width 375 height 80
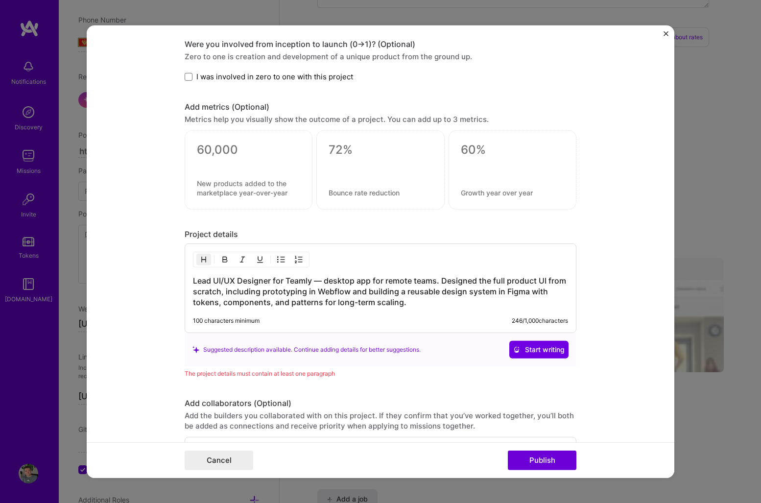
click at [428, 302] on h3 "Lead UI/UX Designer for Teamly — desktop app for remote teams. Designed the ful…" at bounding box center [380, 291] width 375 height 32
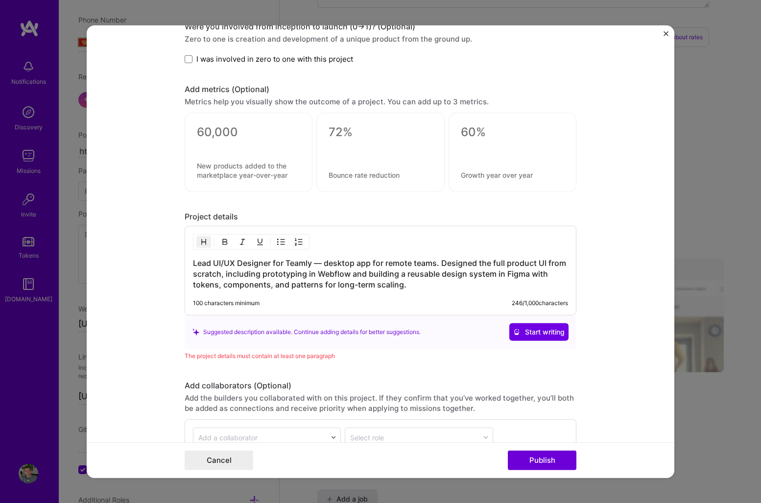
scroll to position [1228, 0]
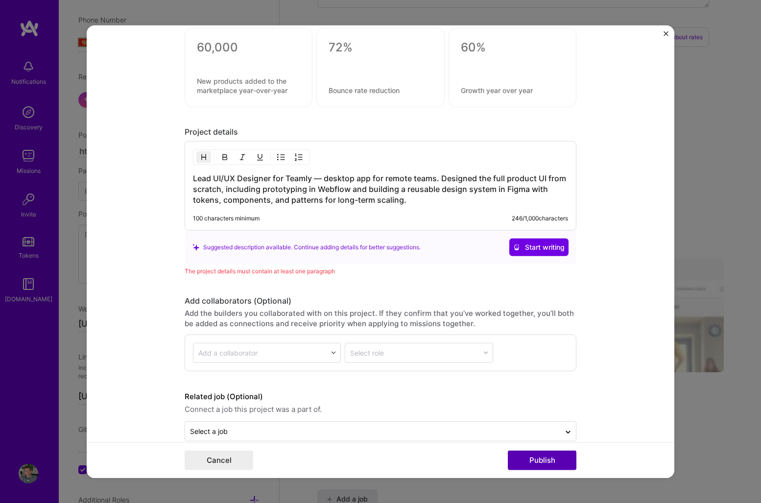
click at [535, 457] on button "Publish" at bounding box center [542, 461] width 69 height 20
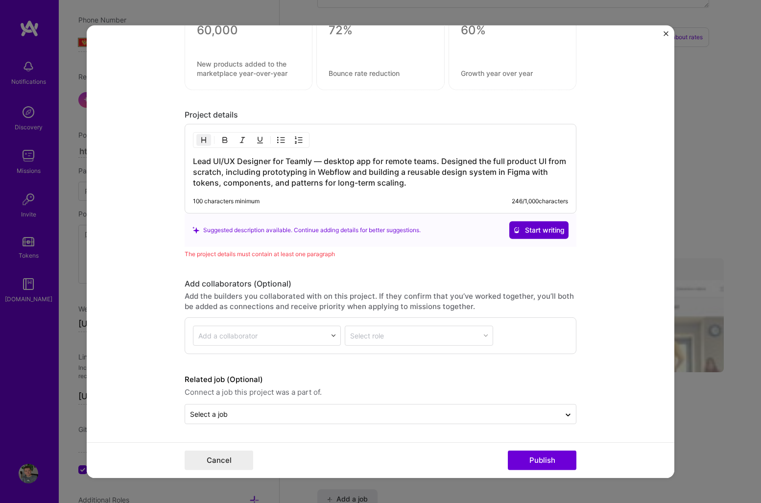
click at [554, 234] on span "Start writing" at bounding box center [538, 230] width 51 height 10
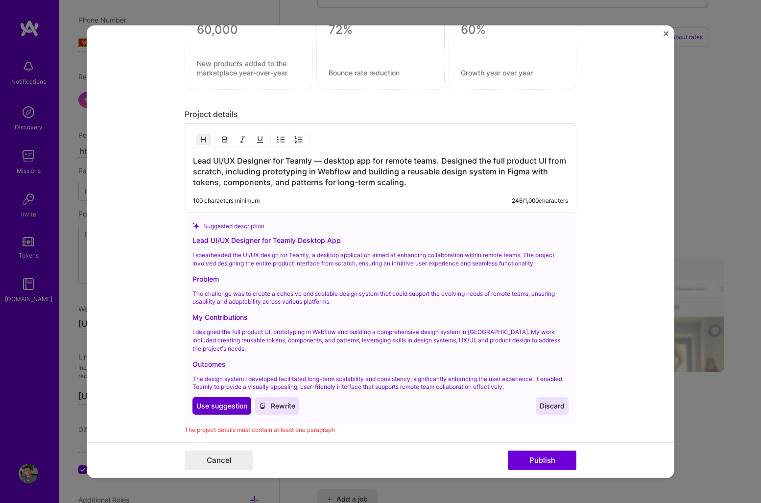
click at [236, 406] on span "Use suggestion" at bounding box center [221, 406] width 51 height 10
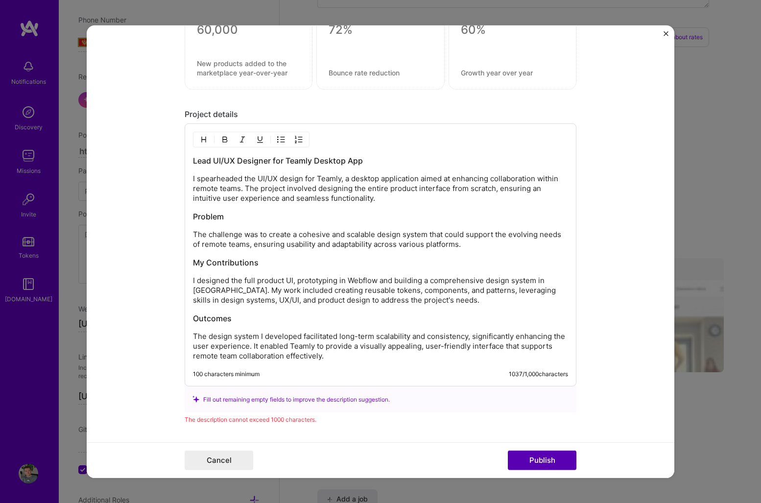
click at [546, 462] on button "Publish" at bounding box center [542, 461] width 69 height 20
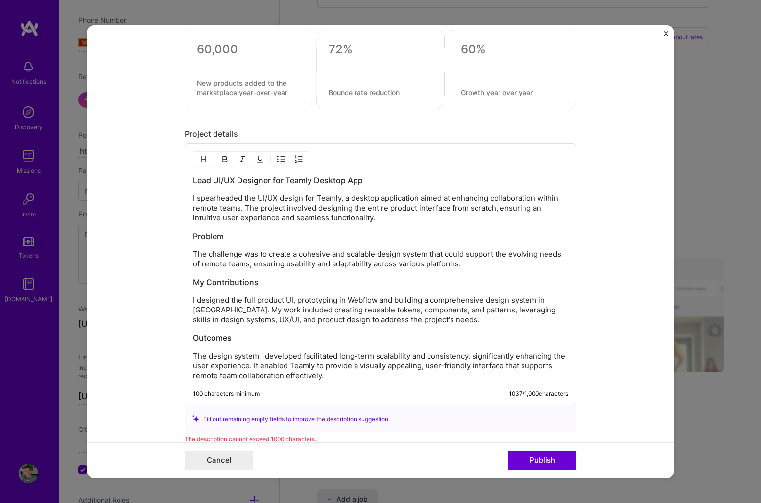
scroll to position [1236, 0]
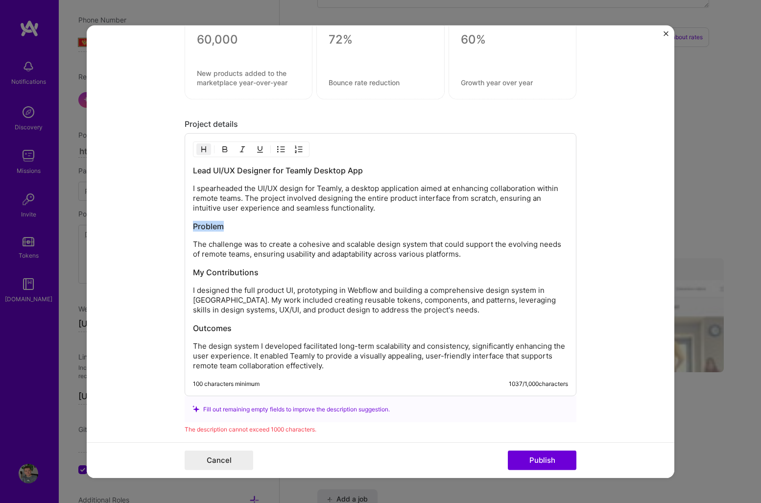
drag, startPoint x: 249, startPoint y: 224, endPoint x: 186, endPoint y: 223, distance: 63.7
click at [185, 223] on div "Lead UI/UX Designer for Teamly Desktop App I spearheaded the UI/UX design for T…" at bounding box center [381, 264] width 392 height 263
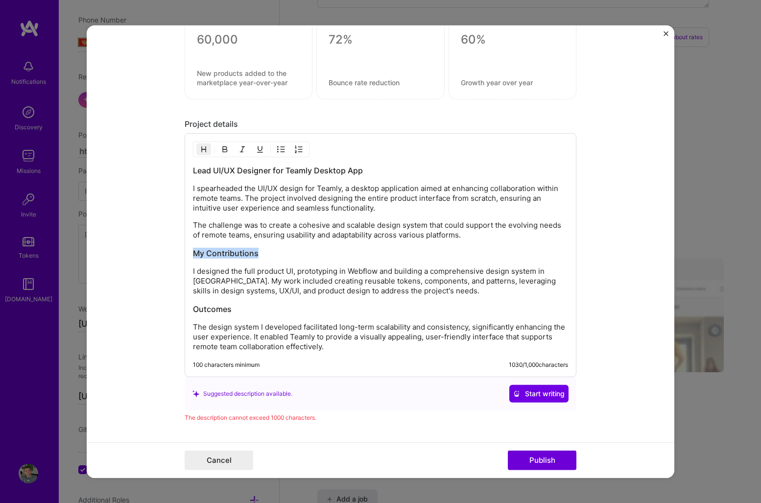
drag, startPoint x: 268, startPoint y: 252, endPoint x: 151, endPoint y: 251, distance: 116.6
click at [151, 251] on form "This project is missing details. To be able to apply to missions with this proj…" at bounding box center [381, 251] width 588 height 453
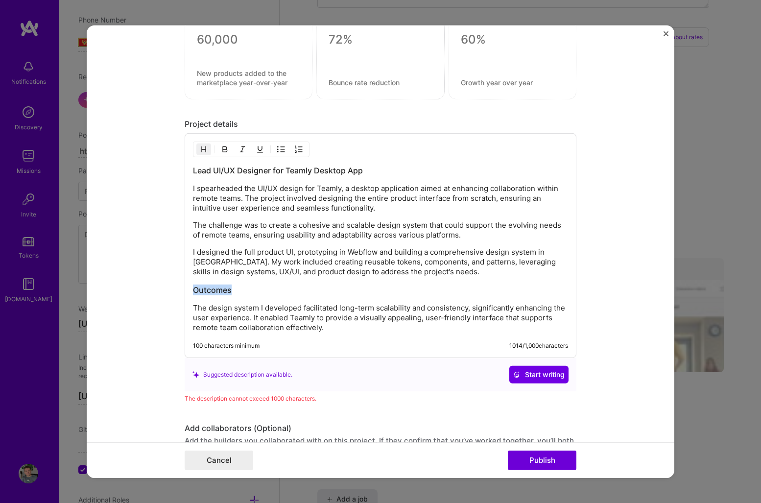
drag, startPoint x: 238, startPoint y: 291, endPoint x: 153, endPoint y: 291, distance: 85.2
click at [153, 291] on form "This project is missing details. To be able to apply to missions with this proj…" at bounding box center [381, 251] width 588 height 453
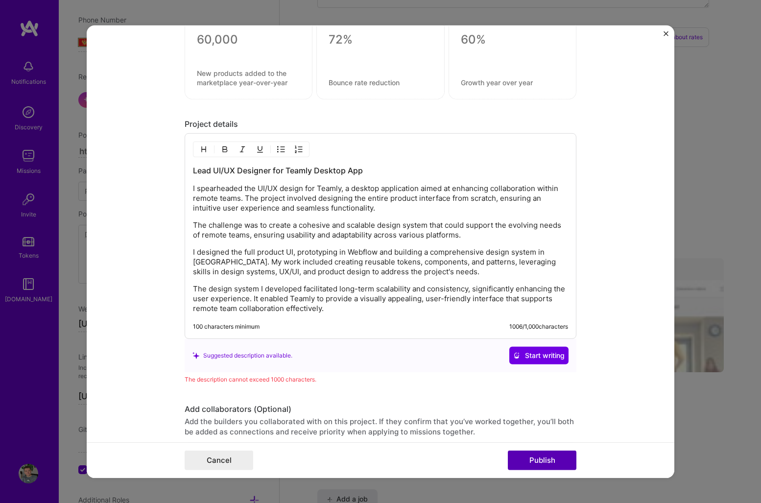
click at [547, 461] on button "Publish" at bounding box center [542, 461] width 69 height 20
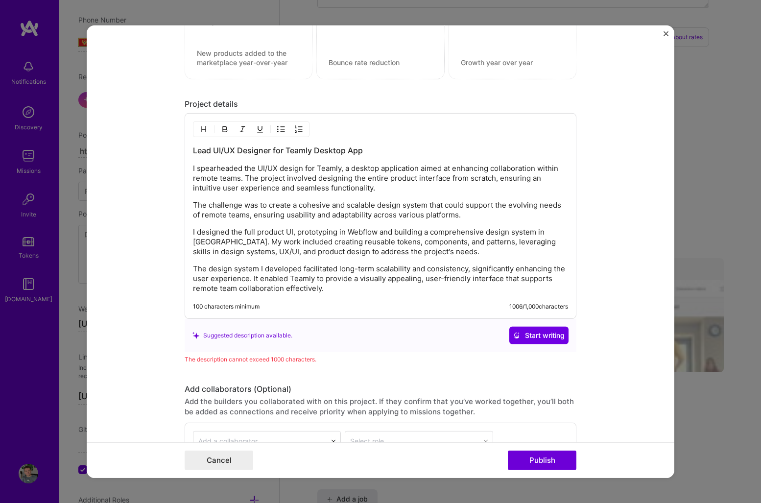
scroll to position [1255, 0]
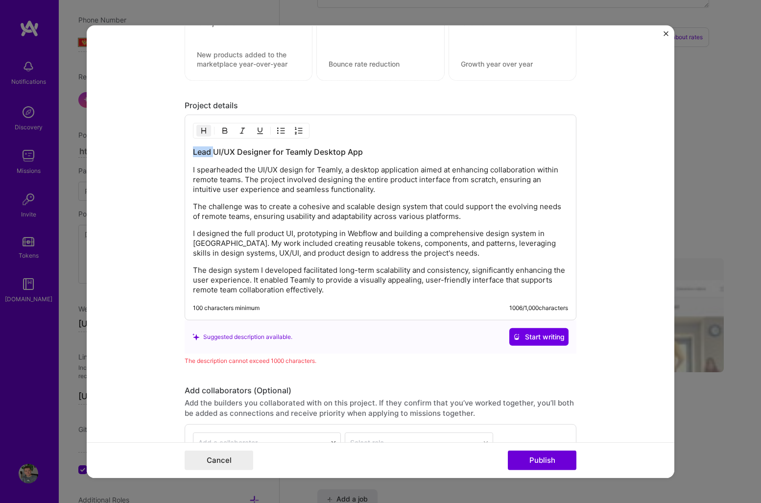
drag, startPoint x: 215, startPoint y: 150, endPoint x: 161, endPoint y: 150, distance: 53.4
click at [161, 150] on form "This project is missing details. To be able to apply to missions with this proj…" at bounding box center [381, 251] width 588 height 453
drag, startPoint x: 244, startPoint y: 152, endPoint x: 249, endPoint y: 152, distance: 5.4
click at [249, 152] on h3 "UI/UX Designer for Teamly Desktop App" at bounding box center [380, 151] width 375 height 11
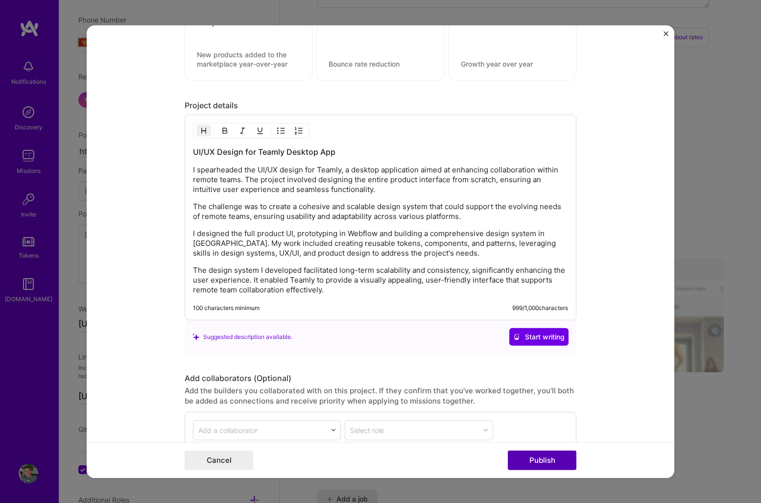
click at [545, 460] on button "Publish" at bounding box center [542, 461] width 69 height 20
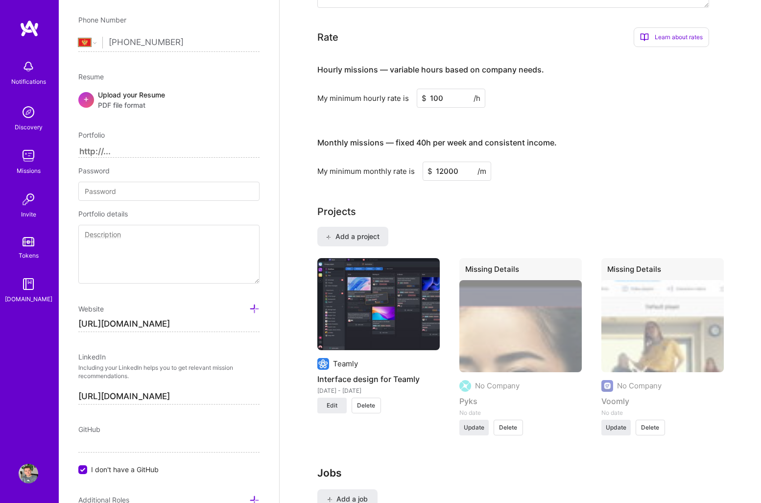
click at [513, 420] on button "Delete" at bounding box center [508, 428] width 29 height 16
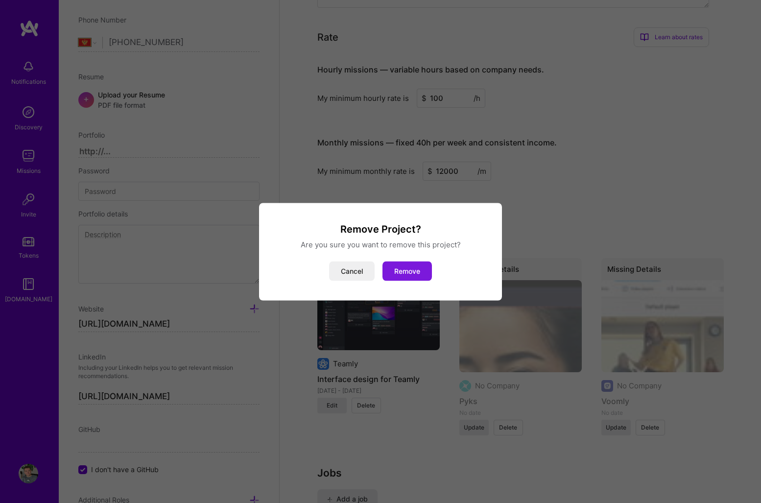
click at [420, 270] on button "Remove" at bounding box center [407, 271] width 49 height 20
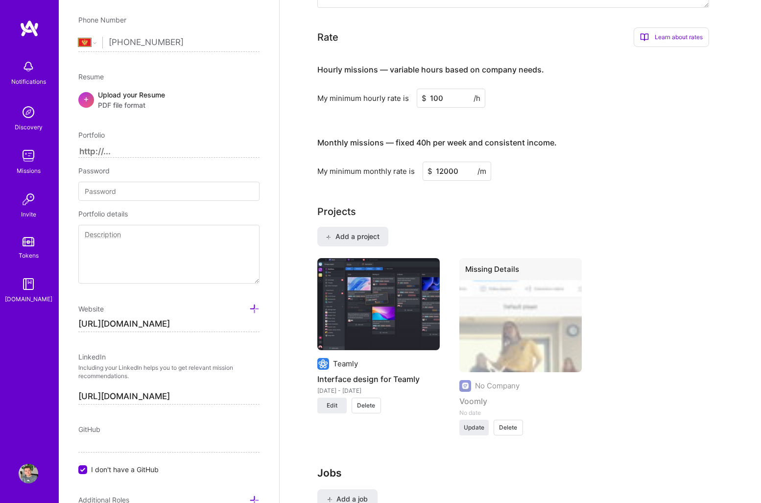
click at [514, 423] on span "Delete" at bounding box center [508, 427] width 18 height 9
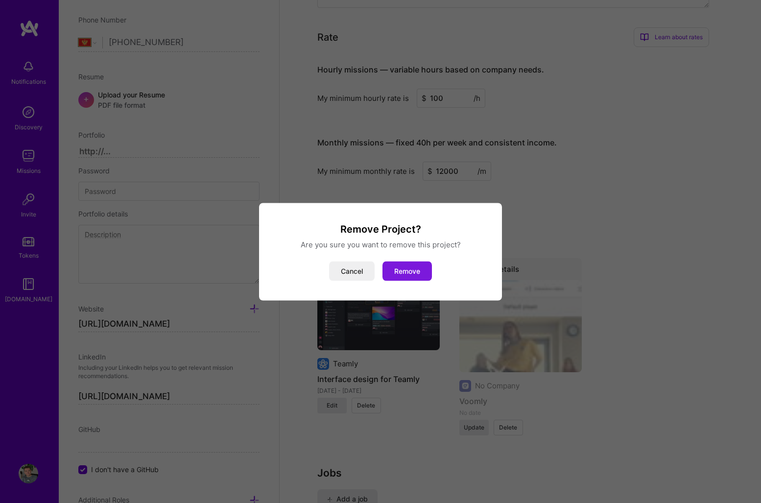
click at [426, 275] on button "Remove" at bounding box center [407, 271] width 49 height 20
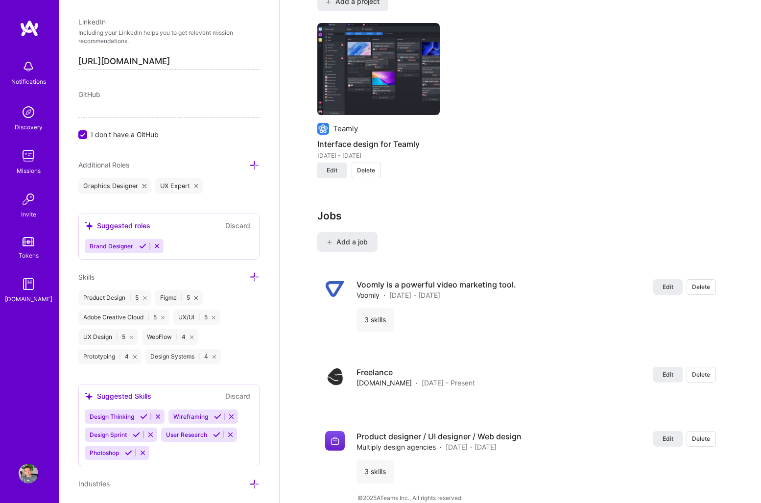
scroll to position [746, 0]
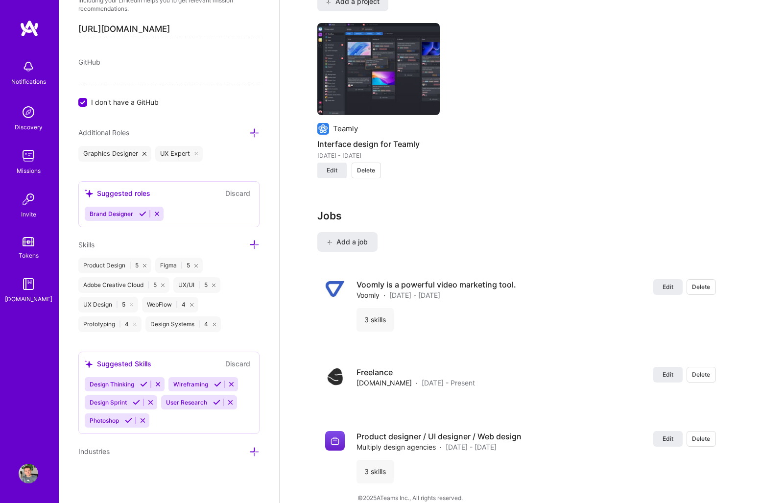
click at [36, 27] on img at bounding box center [30, 29] width 20 height 18
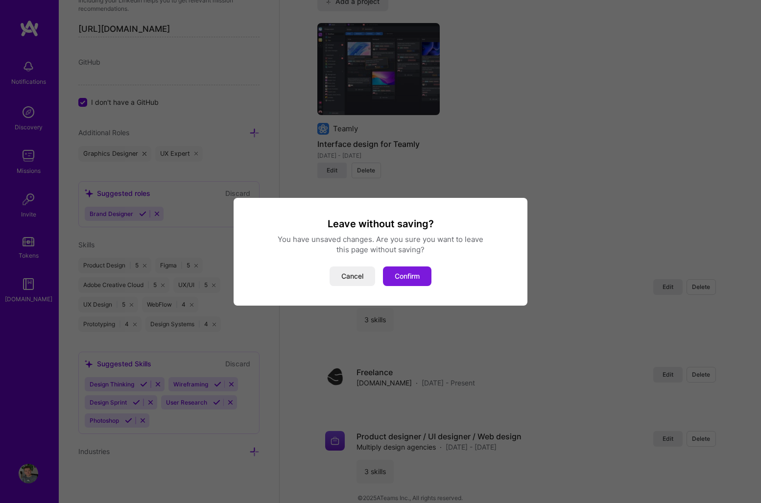
click at [396, 274] on button "Confirm" at bounding box center [407, 277] width 49 height 20
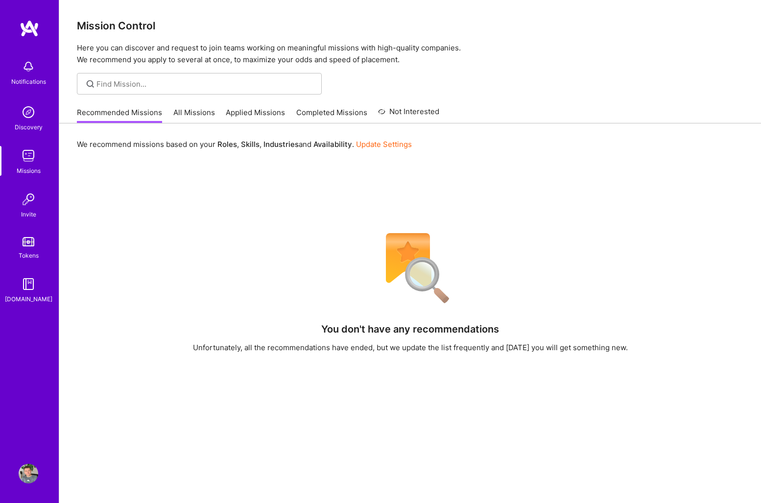
click at [36, 472] on img at bounding box center [29, 474] width 20 height 20
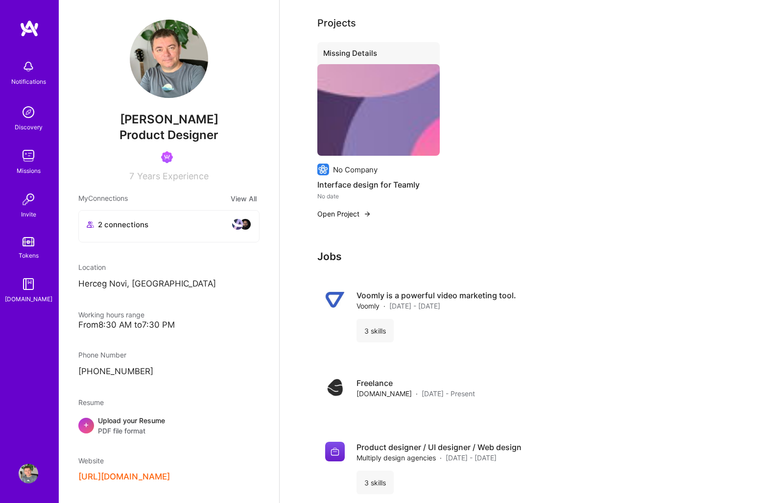
scroll to position [350, 0]
